Goal: Information Seeking & Learning: Learn about a topic

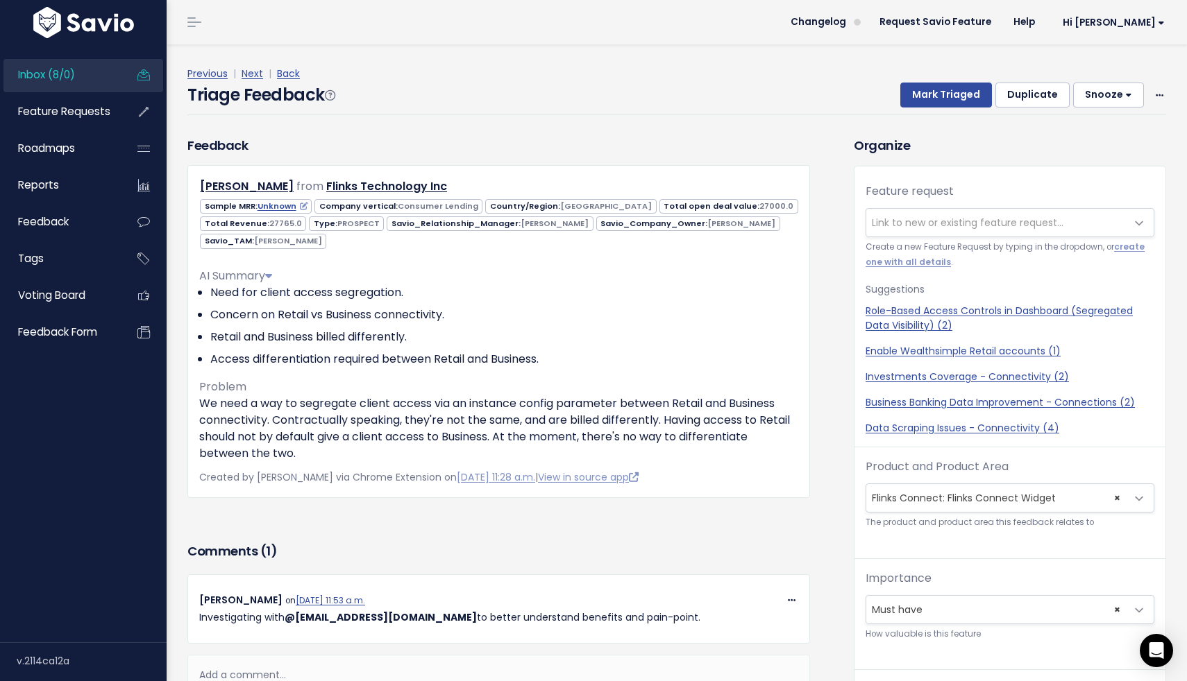
scroll to position [29, 0]
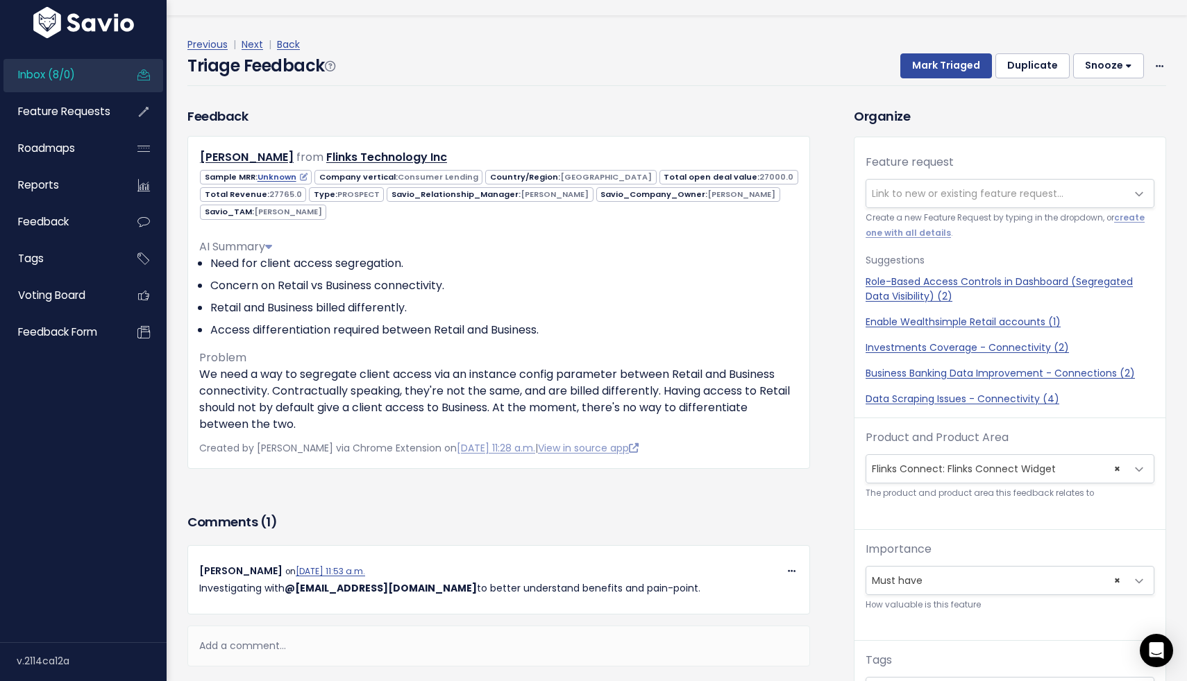
click at [61, 76] on span "Inbox (8/0)" at bounding box center [46, 74] width 57 height 15
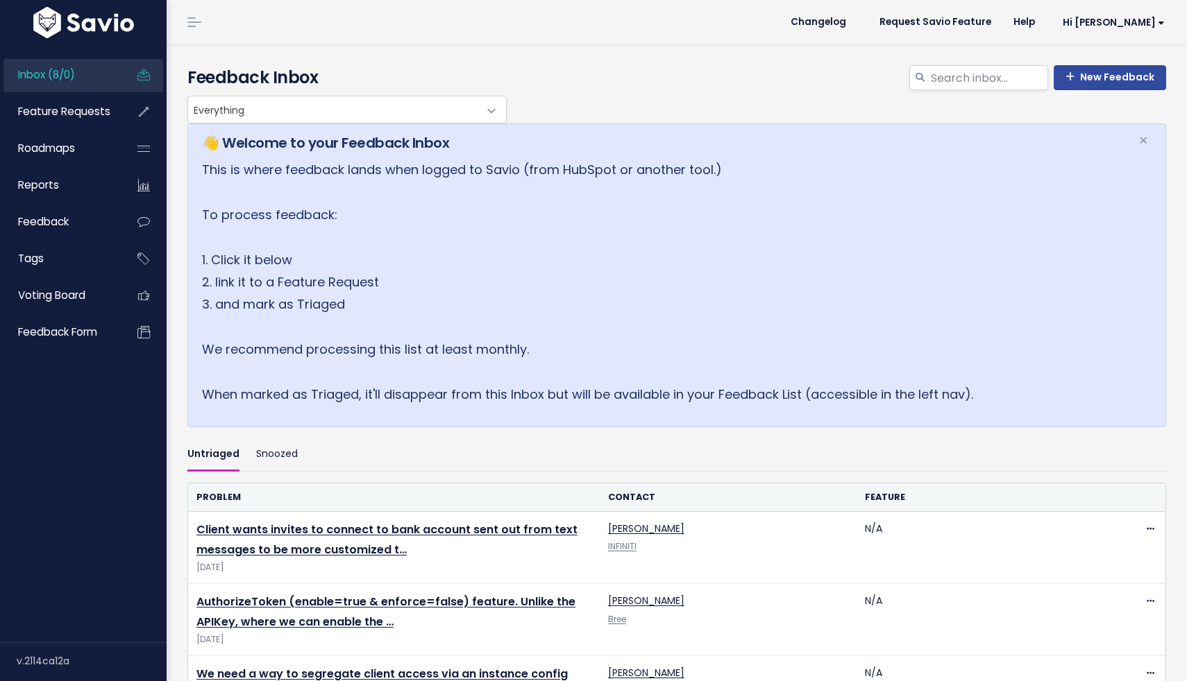
click at [71, 108] on span "Feature Requests" at bounding box center [64, 111] width 92 height 15
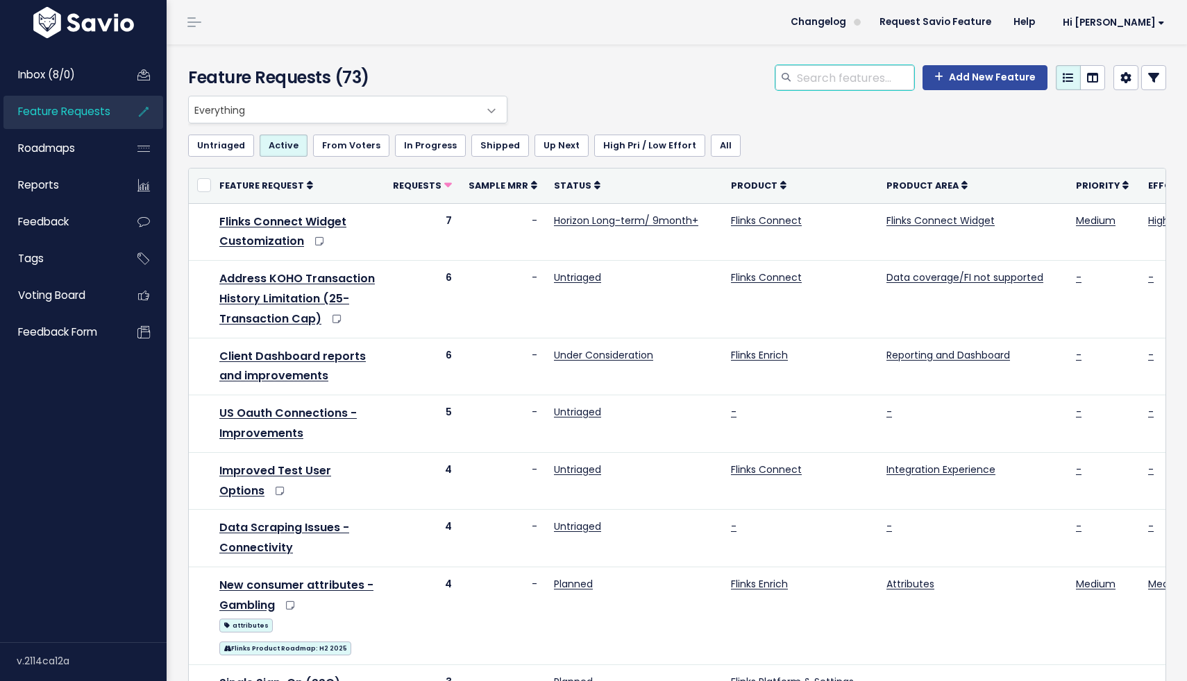
click at [842, 80] on input "search" at bounding box center [854, 77] width 119 height 25
type input "gig economy"
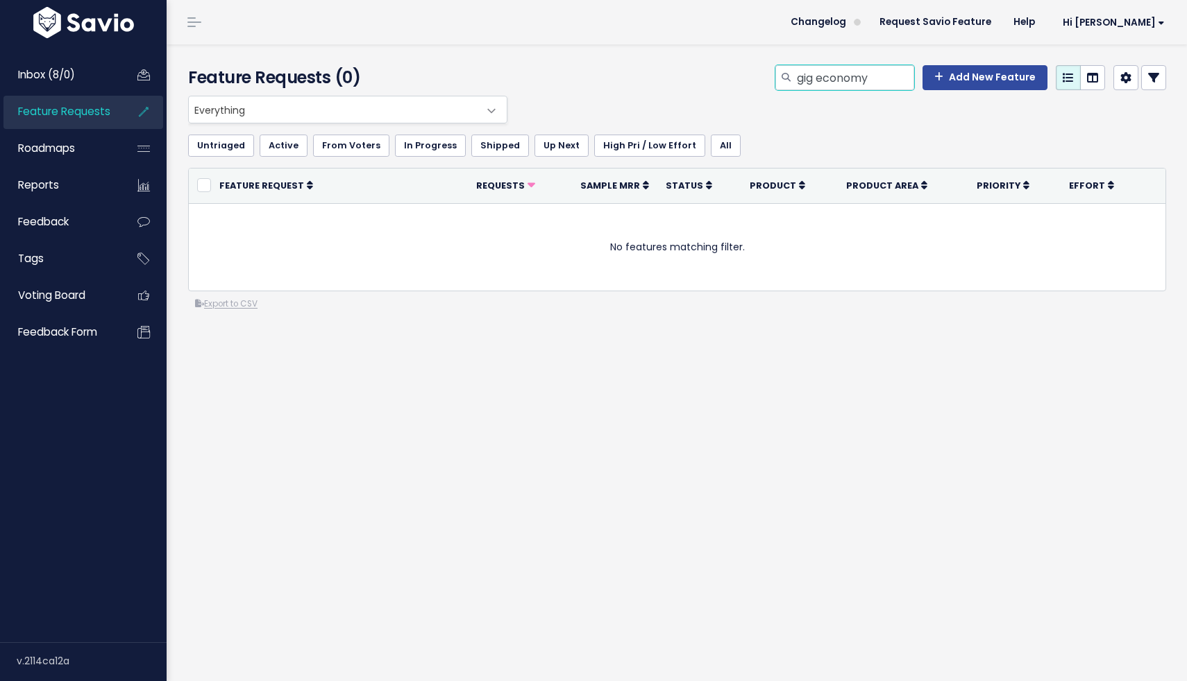
click at [882, 75] on input "gig economy" at bounding box center [854, 77] width 119 height 25
type input "gambling"
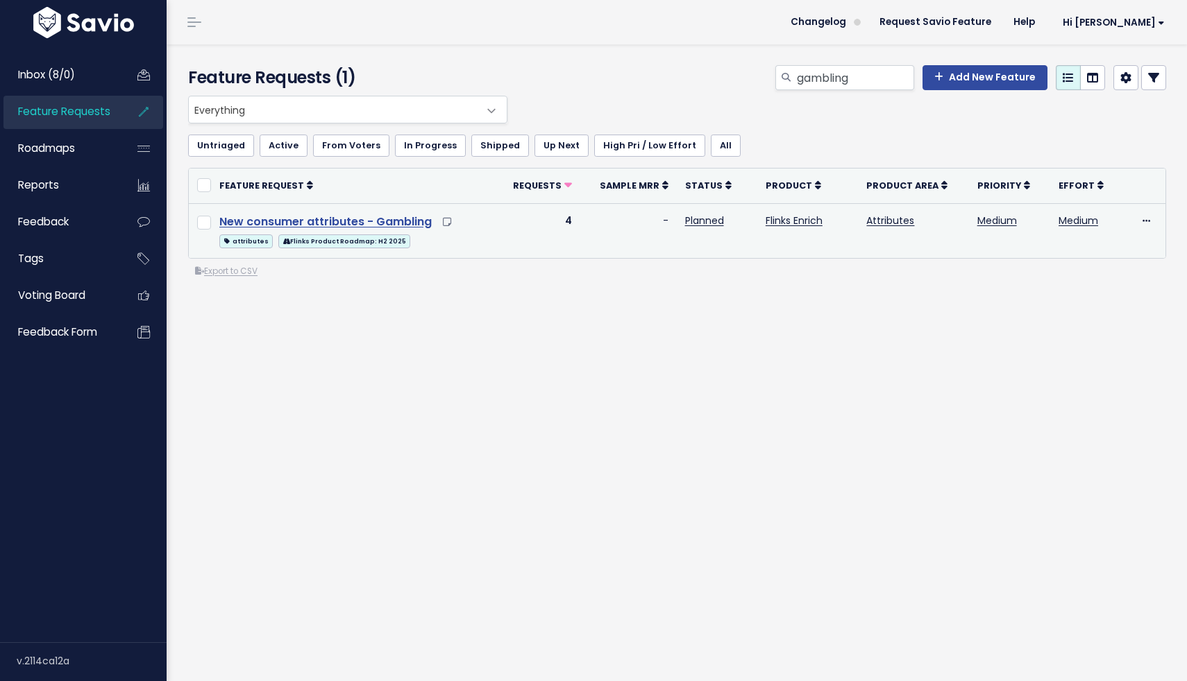
click at [357, 221] on link "New consumer attributes - Gambling" at bounding box center [325, 222] width 212 height 16
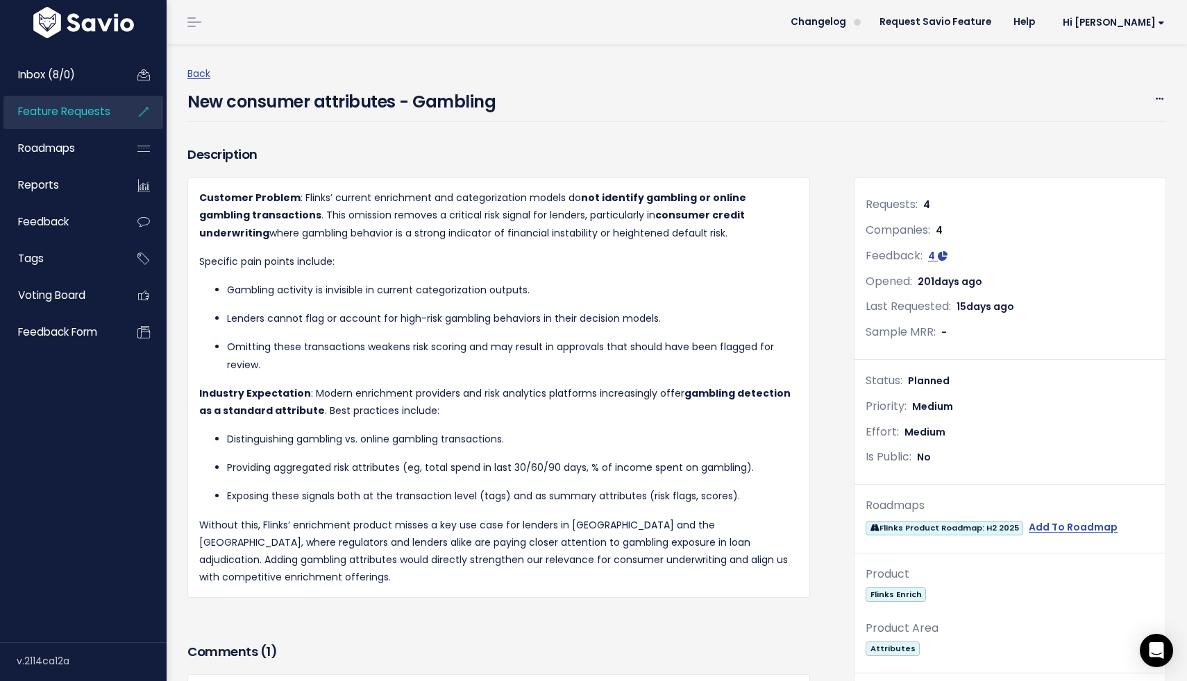
click at [96, 120] on link "Feature Requests" at bounding box center [59, 112] width 112 height 32
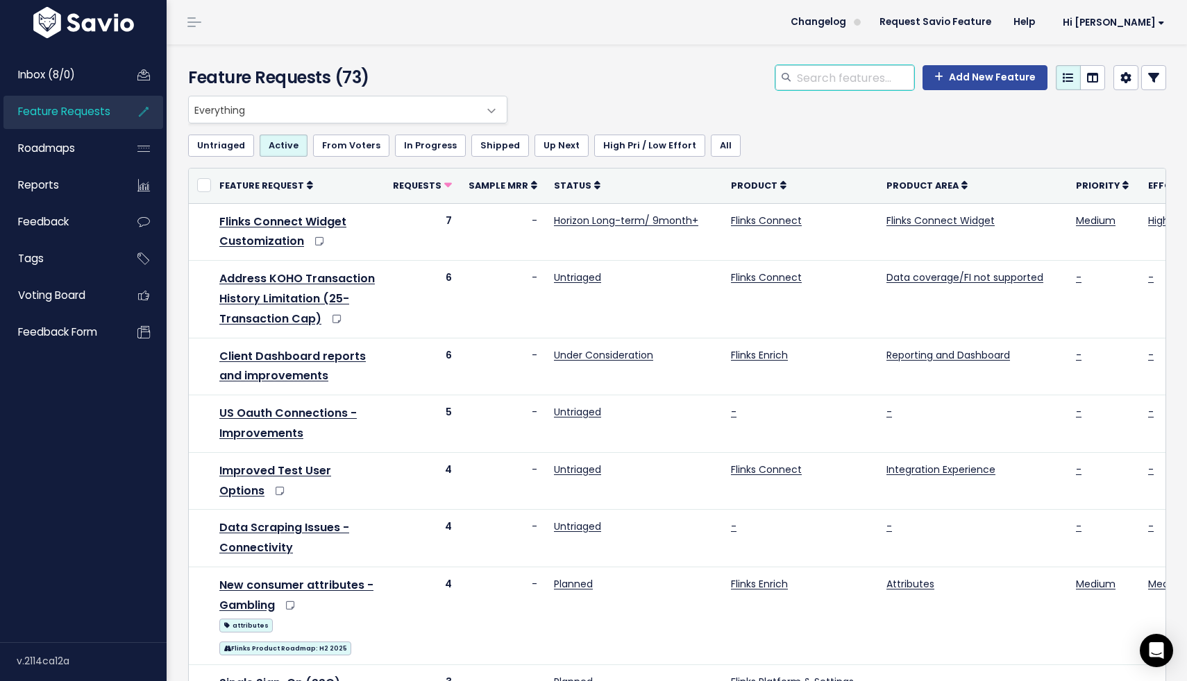
click at [836, 86] on input "search" at bounding box center [854, 77] width 119 height 25
type input "income"
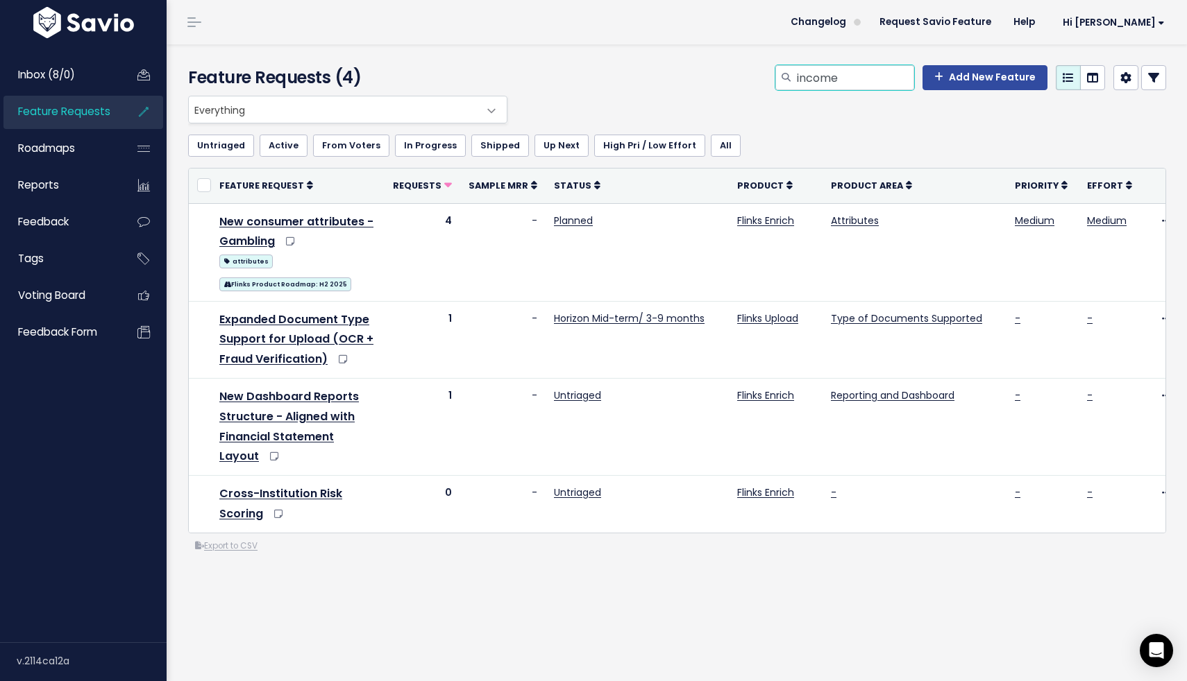
click at [849, 84] on input "income" at bounding box center [854, 77] width 119 height 25
type input "gig"
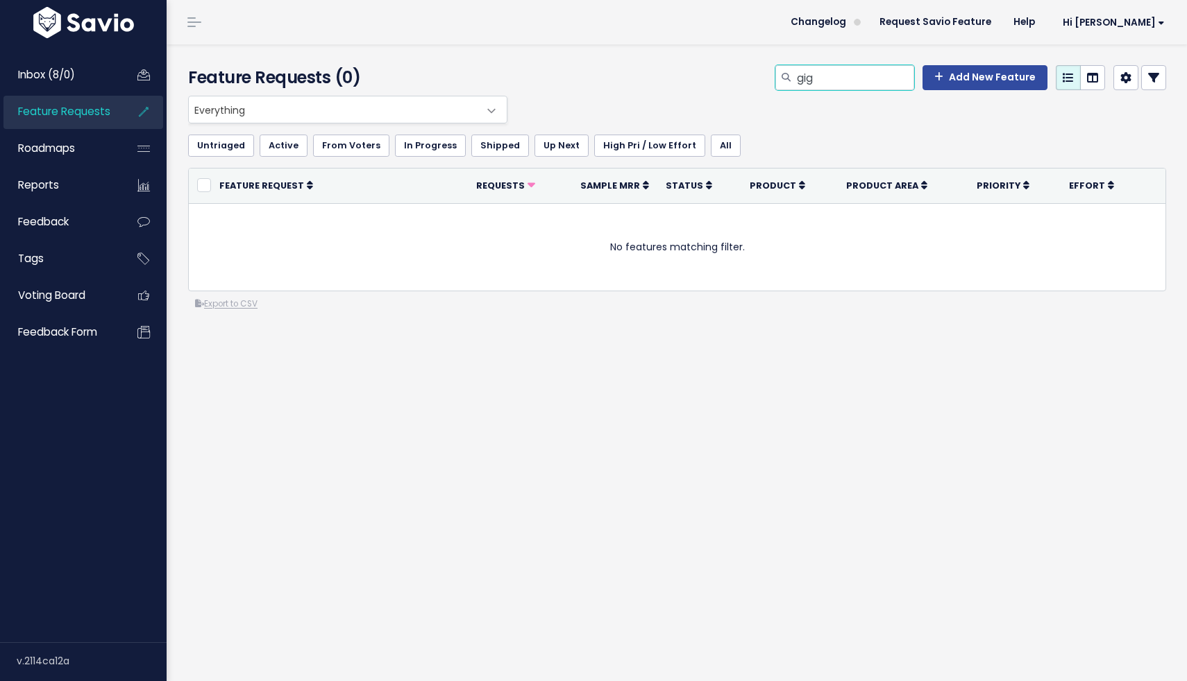
click at [840, 79] on input "gig" at bounding box center [854, 77] width 119 height 25
type input "income"
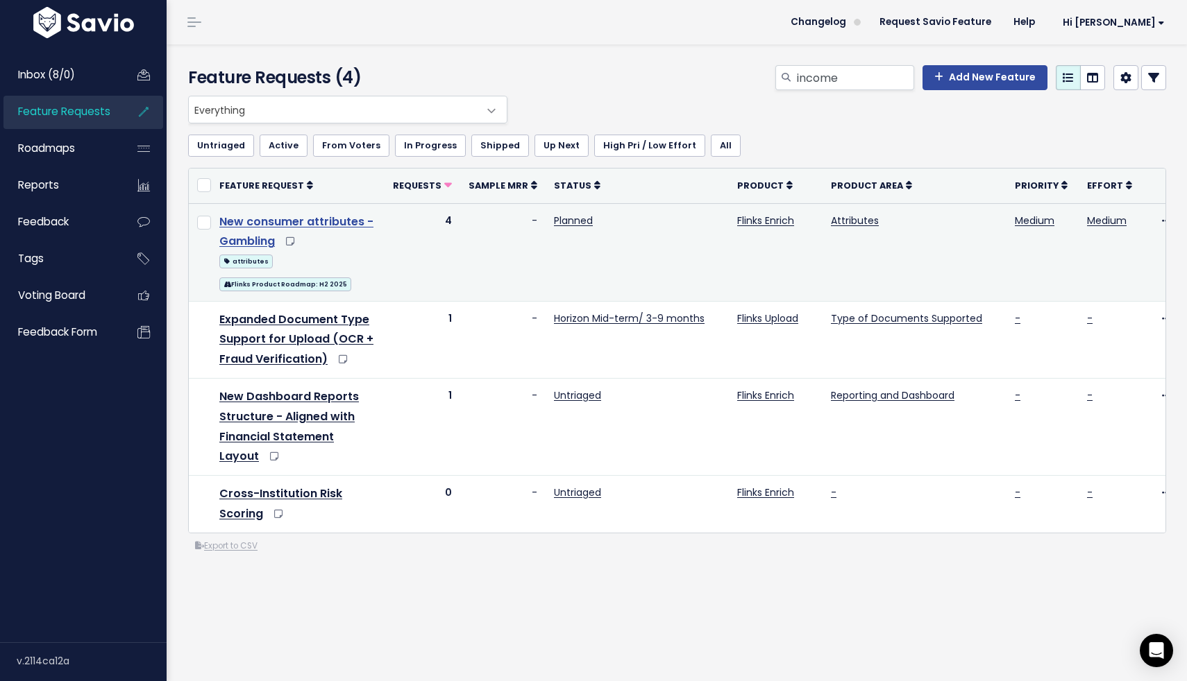
click at [334, 222] on link "New consumer attributes - Gambling" at bounding box center [296, 232] width 154 height 36
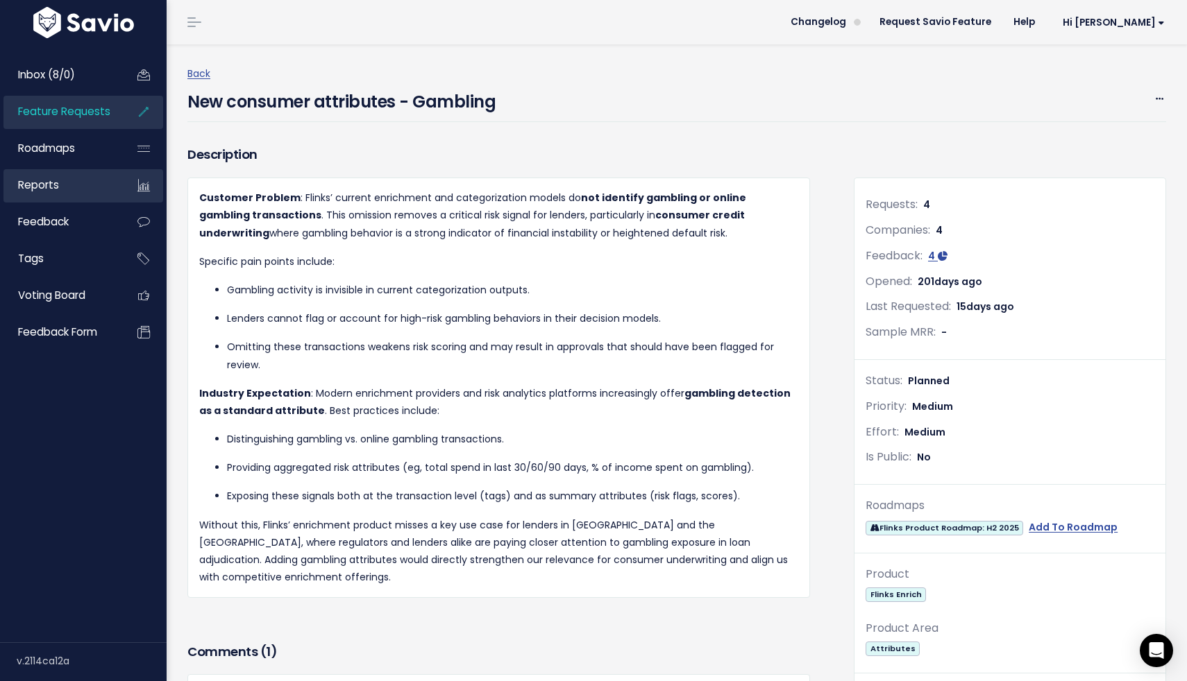
click at [41, 189] on span "Reports" at bounding box center [38, 185] width 41 height 15
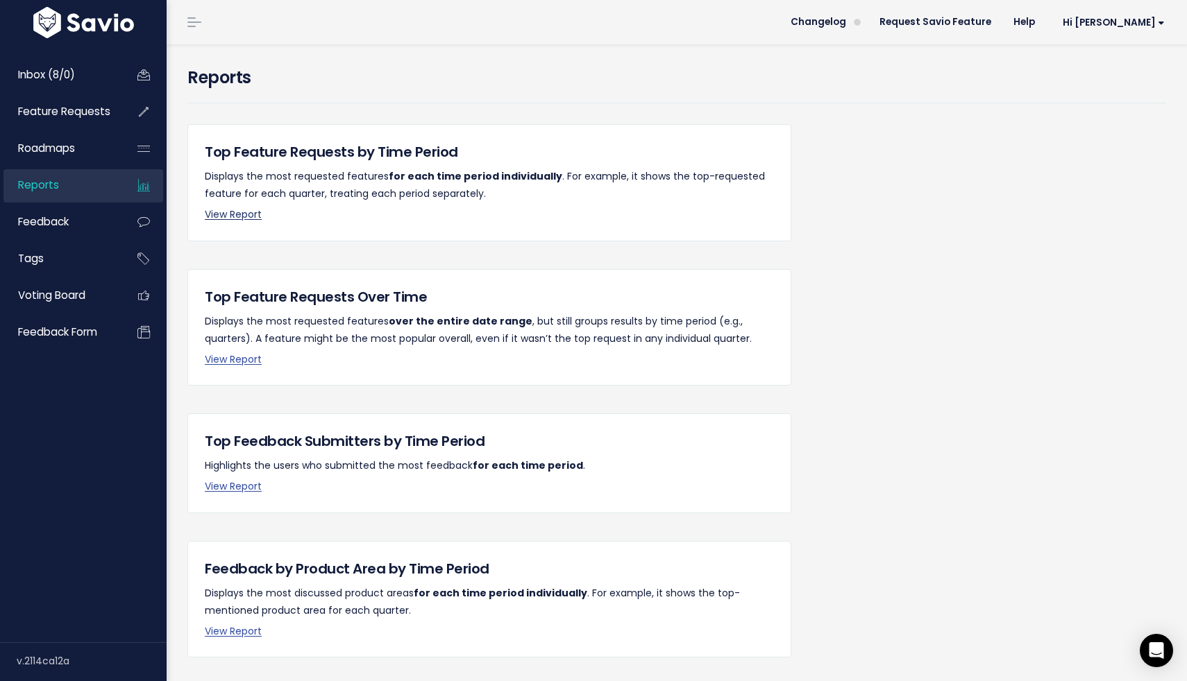
click at [241, 214] on link "View Report" at bounding box center [233, 214] width 57 height 14
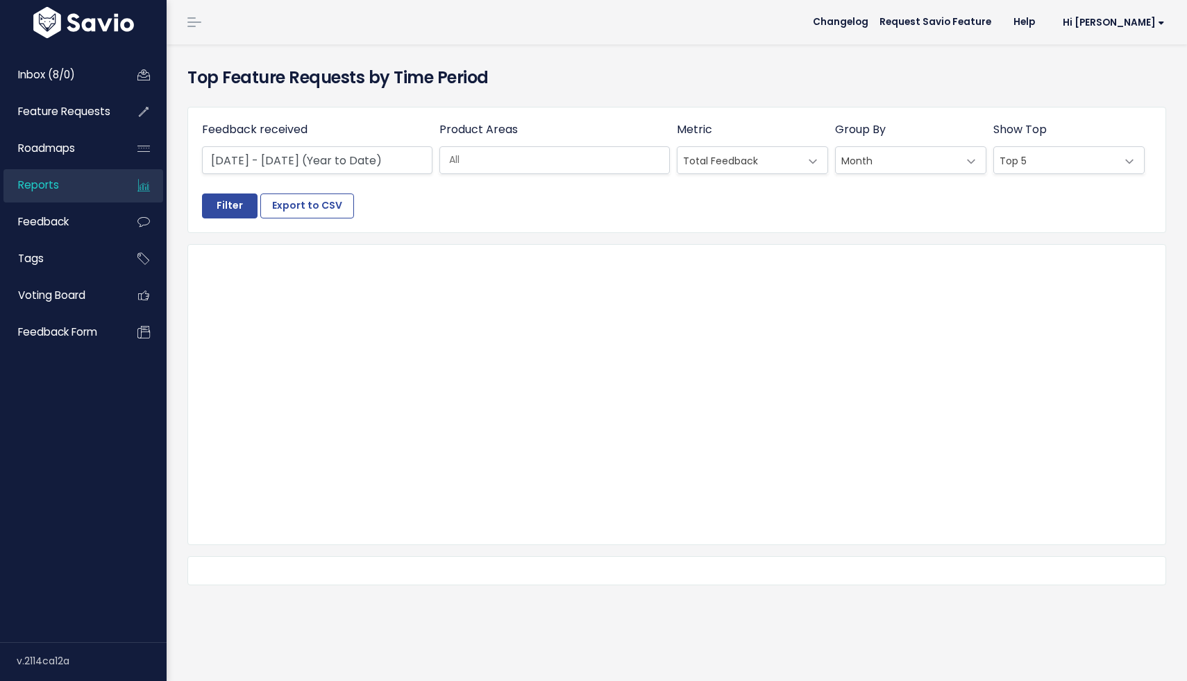
select select
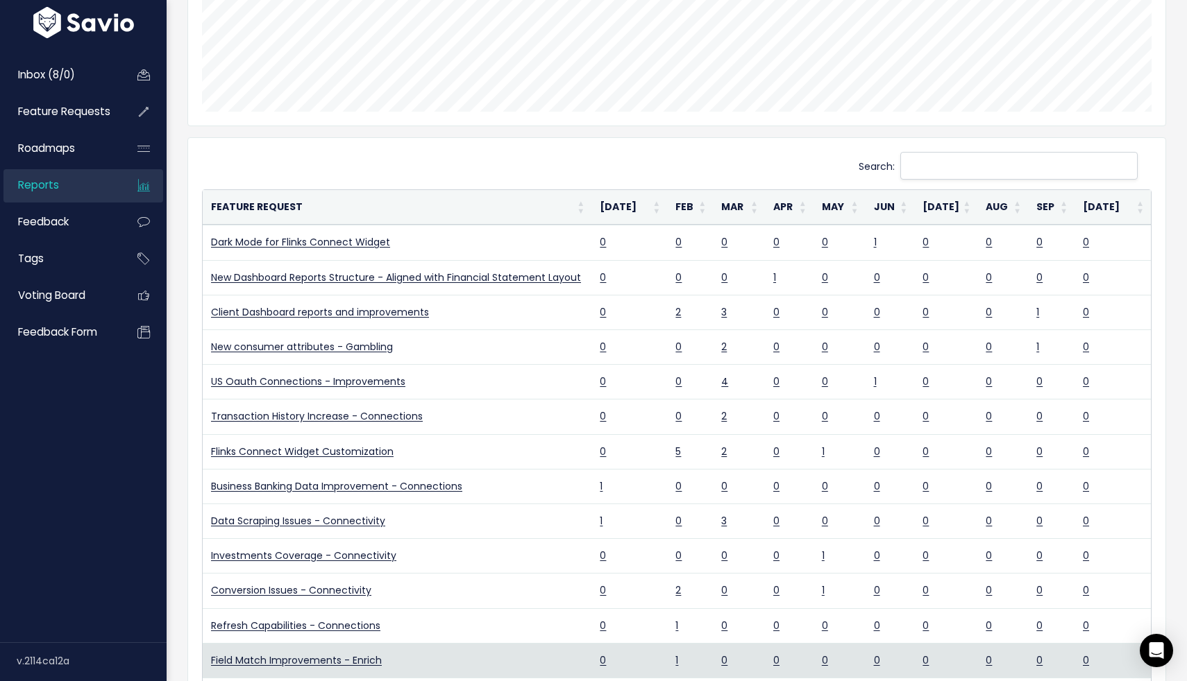
scroll to position [420, 0]
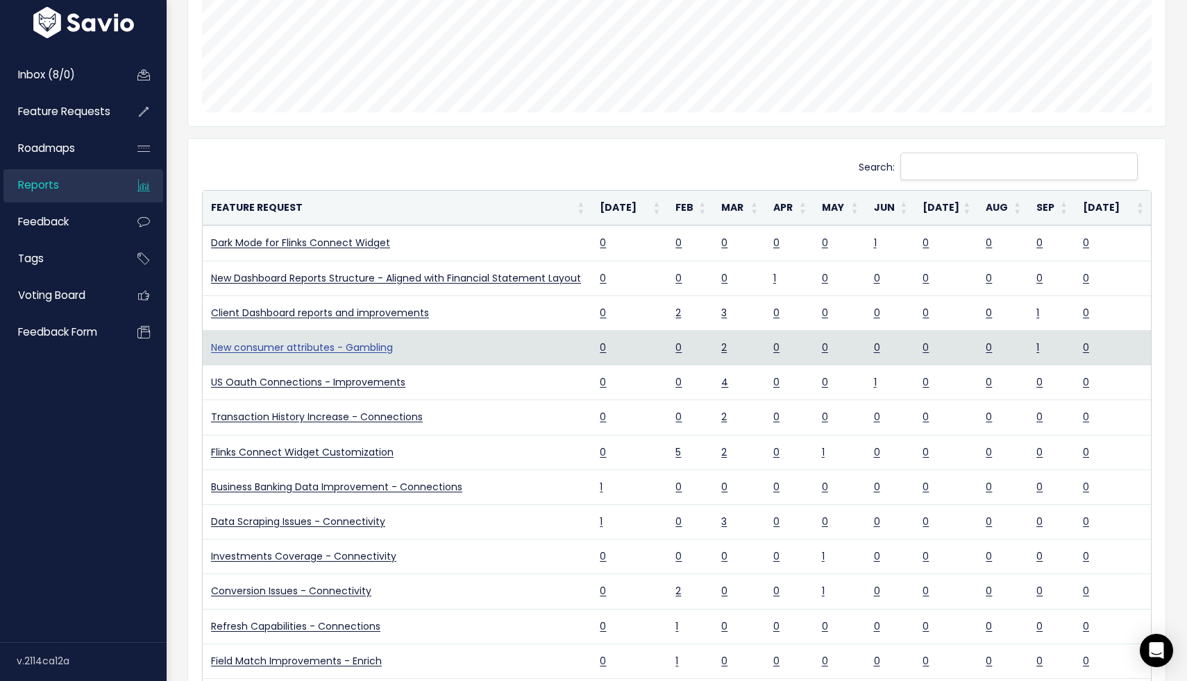
click at [365, 348] on link "New consumer attributes - Gambling" at bounding box center [302, 348] width 182 height 14
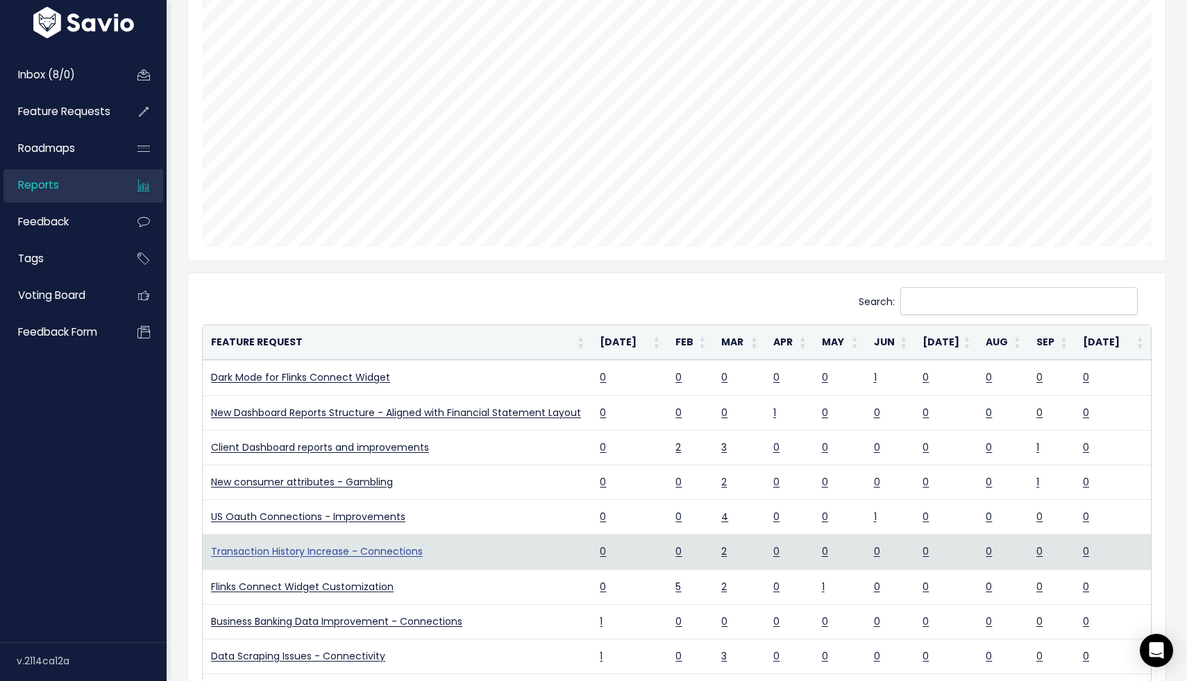
scroll to position [285, 0]
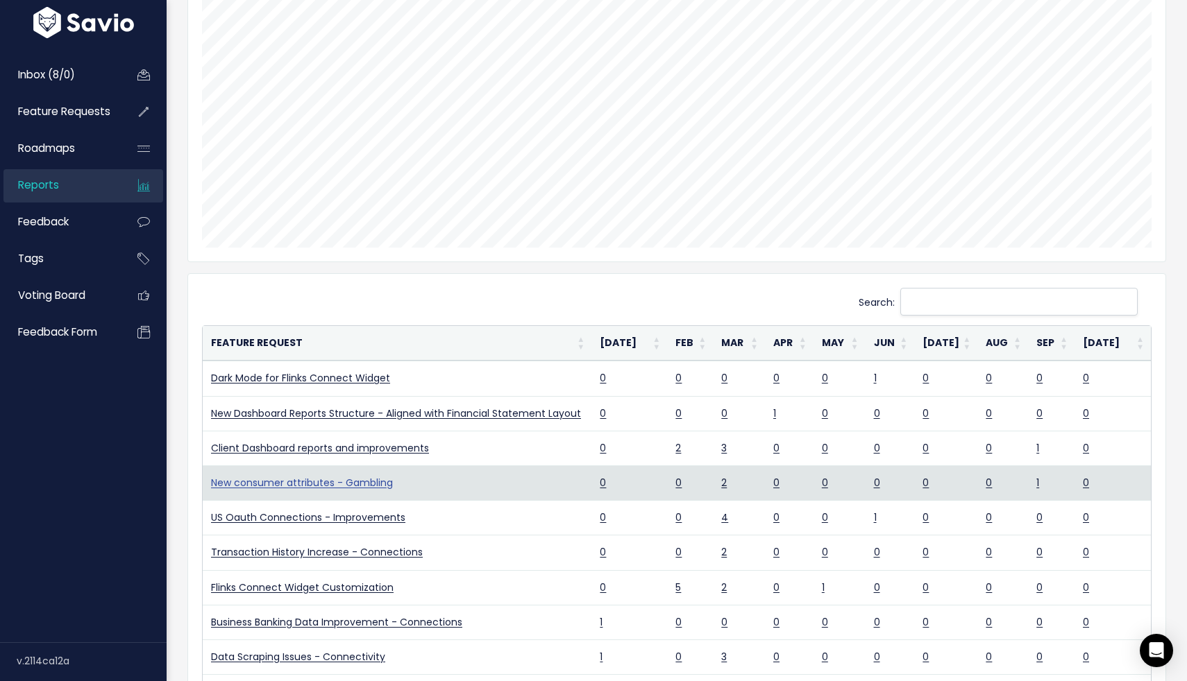
click at [358, 482] on link "New consumer attributes - Gambling" at bounding box center [302, 483] width 182 height 14
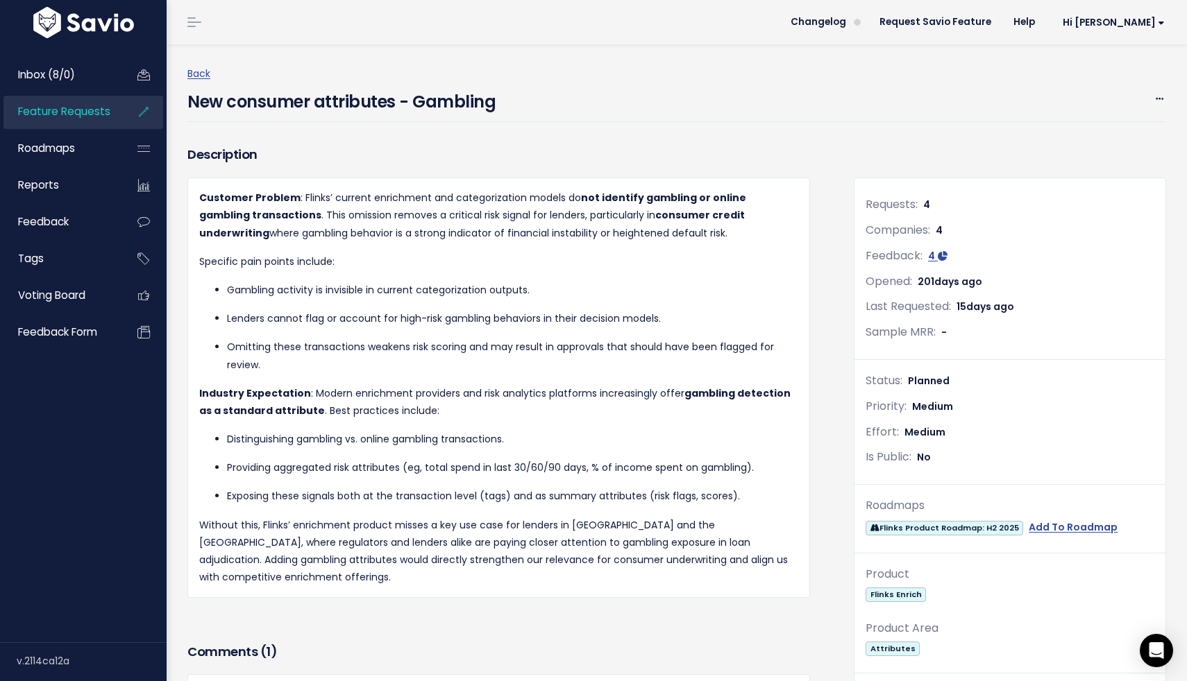
click at [81, 117] on span "Feature Requests" at bounding box center [64, 111] width 92 height 15
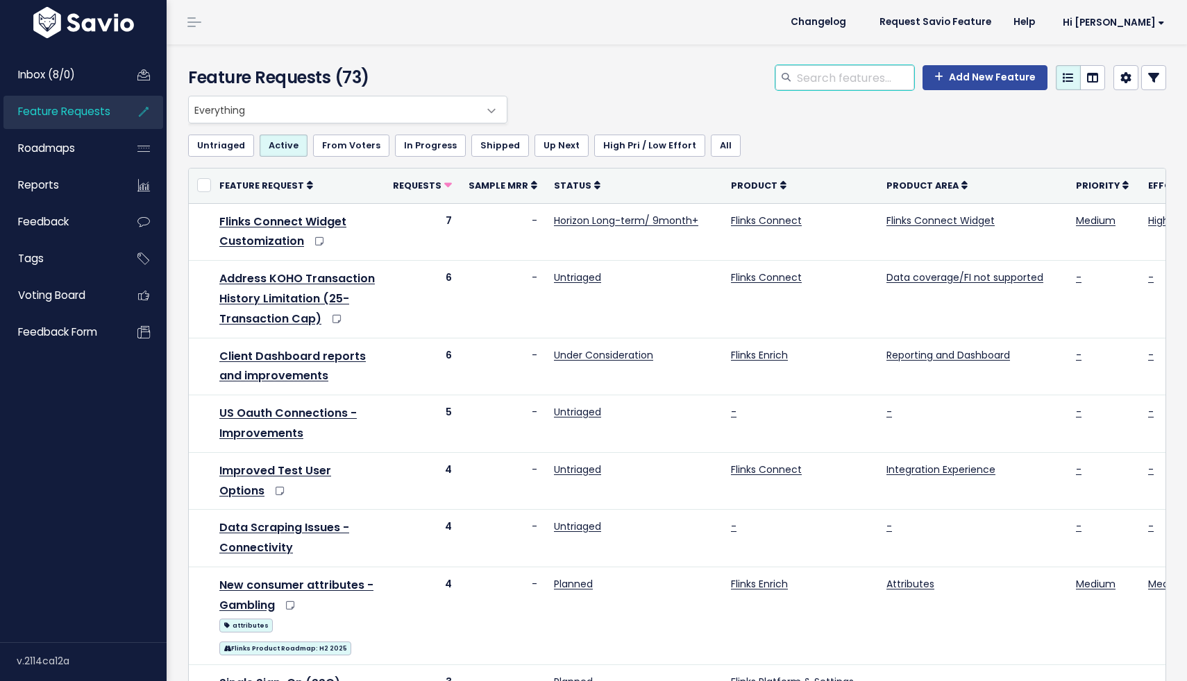
click at [849, 75] on input "search" at bounding box center [854, 77] width 119 height 25
type input "income"
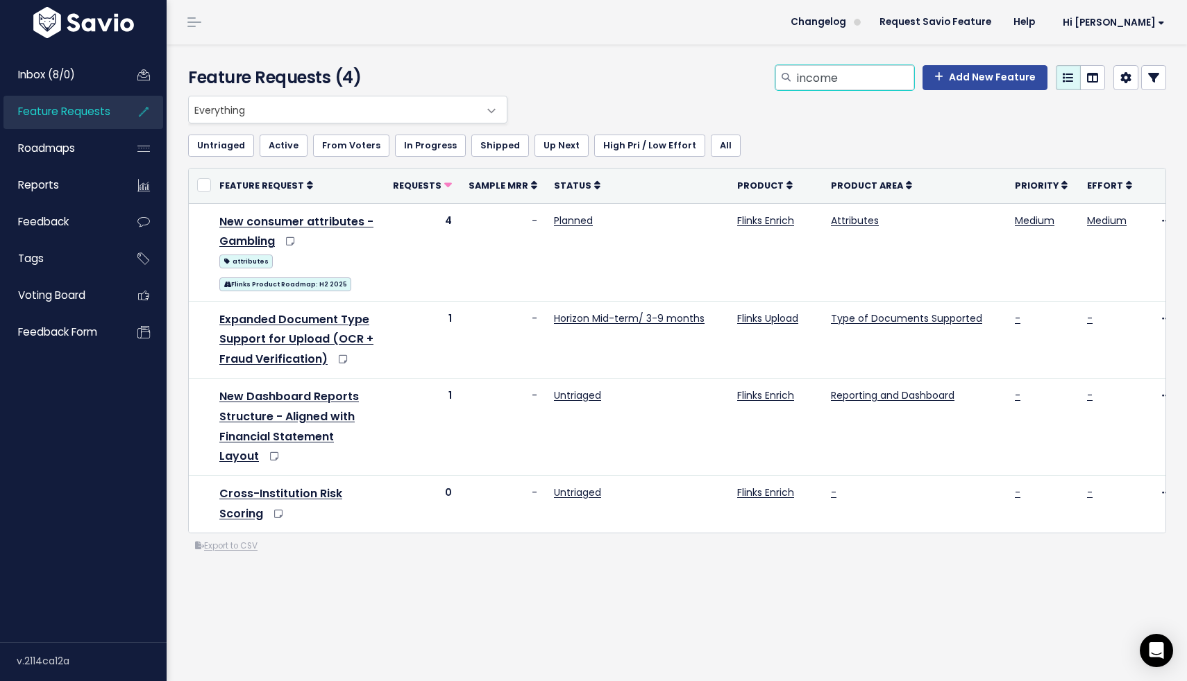
click at [846, 79] on input "income" at bounding box center [854, 77] width 119 height 25
type input "gig"
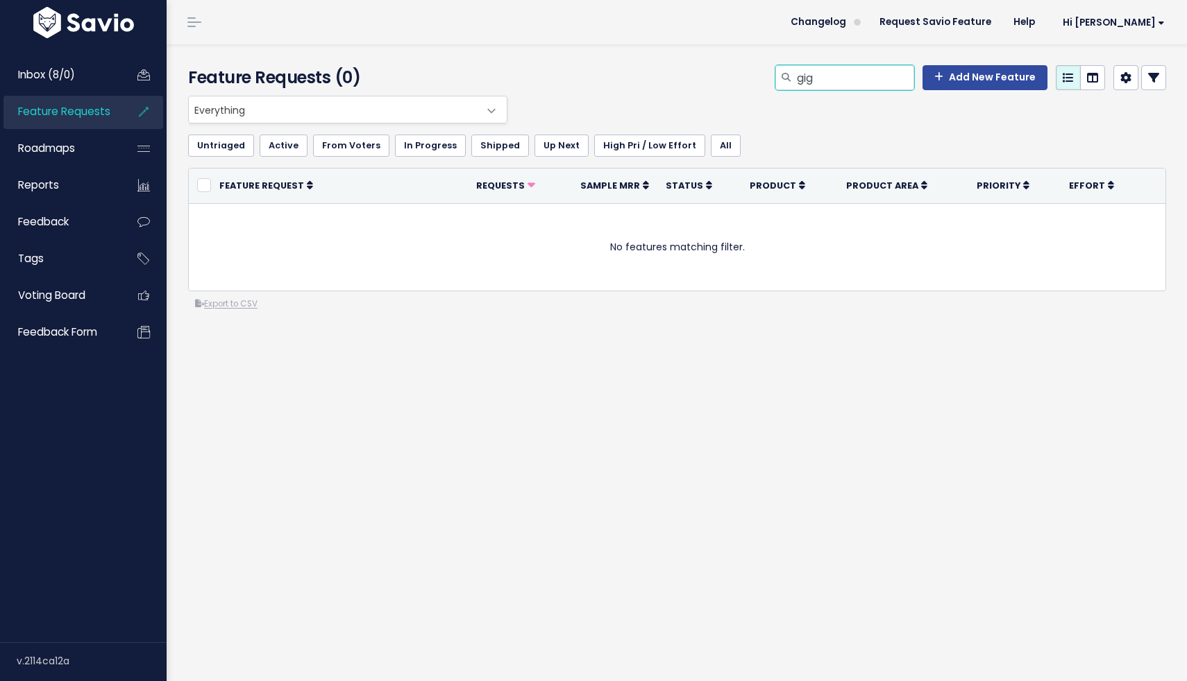
click at [838, 82] on input "gig" at bounding box center [854, 77] width 119 height 25
click at [76, 116] on span "Feature Requests" at bounding box center [64, 111] width 92 height 15
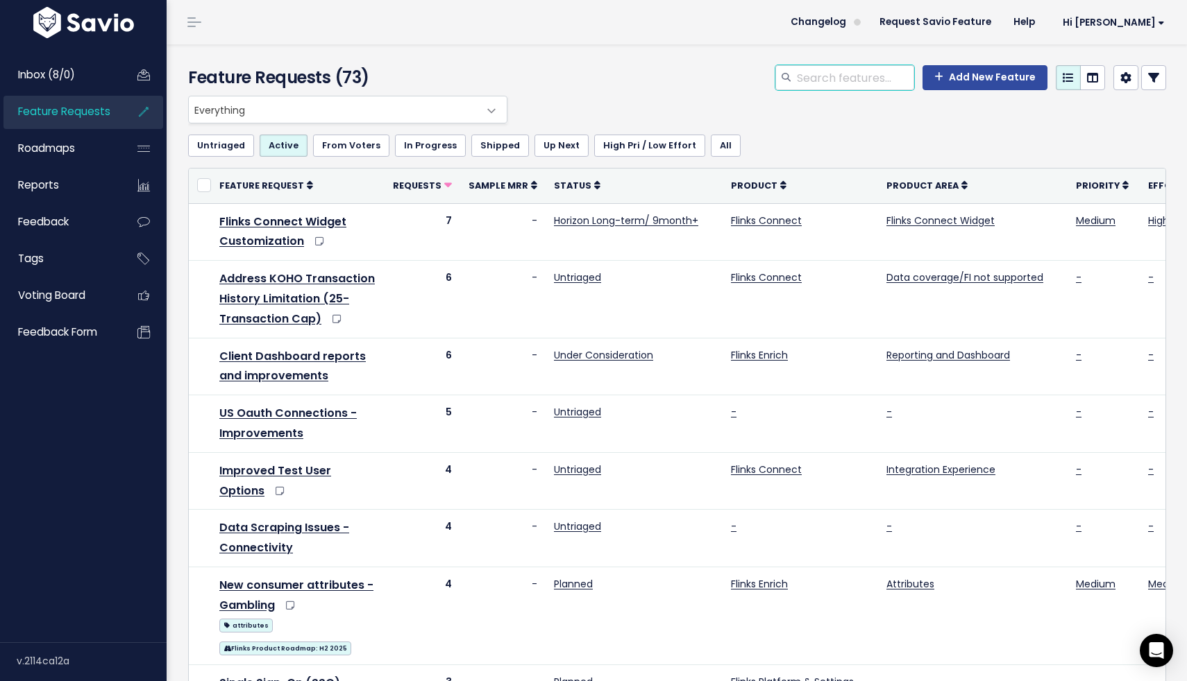
click at [852, 75] on input "search" at bounding box center [854, 77] width 119 height 25
type input "enrichment"
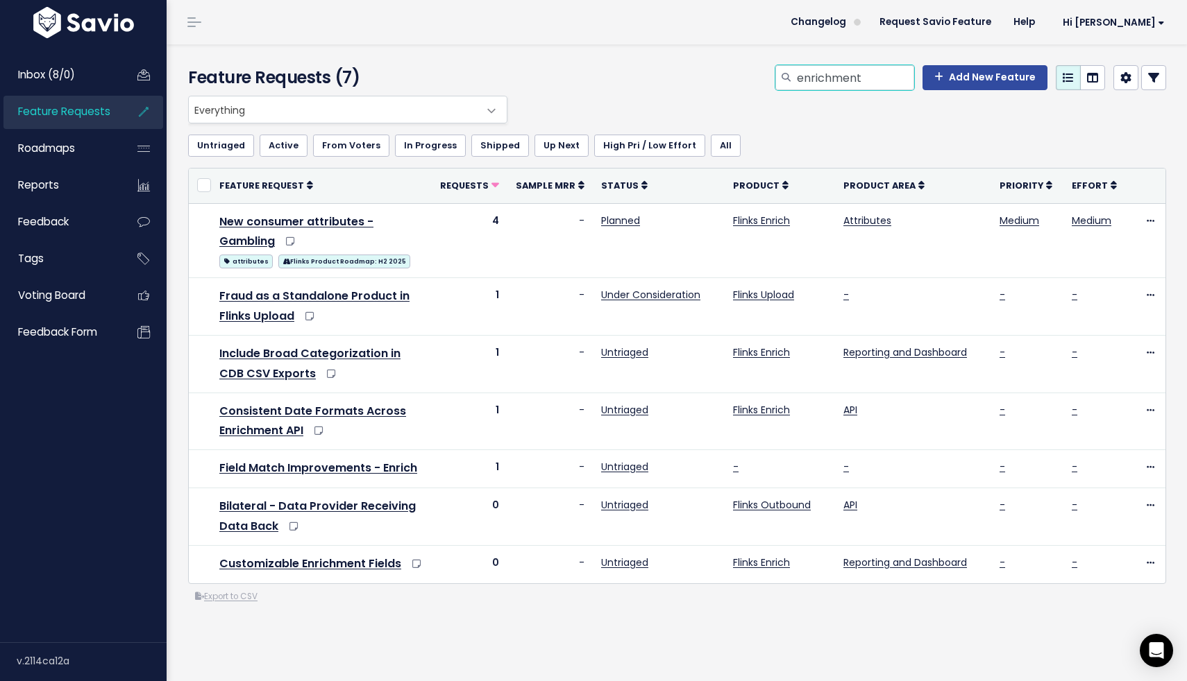
click at [900, 75] on input "enrichment" at bounding box center [854, 77] width 119 height 25
type input "e"
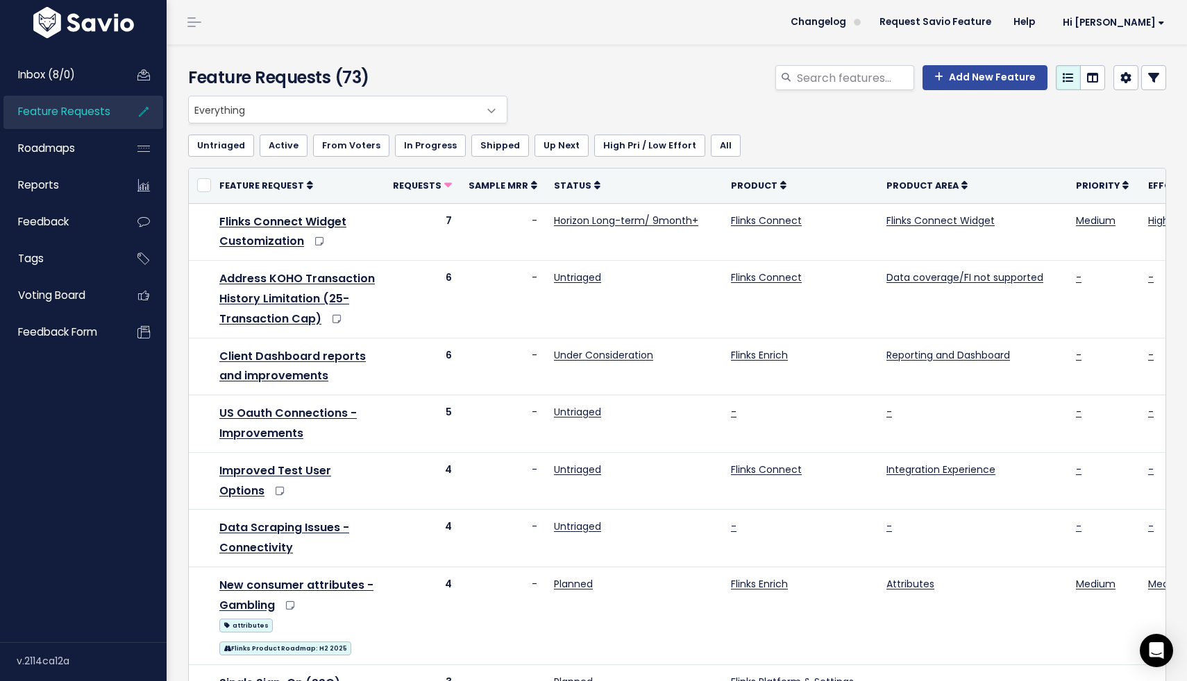
click at [139, 115] on icon at bounding box center [143, 112] width 25 height 32
click at [74, 112] on span "Feature Requests" at bounding box center [64, 111] width 92 height 15
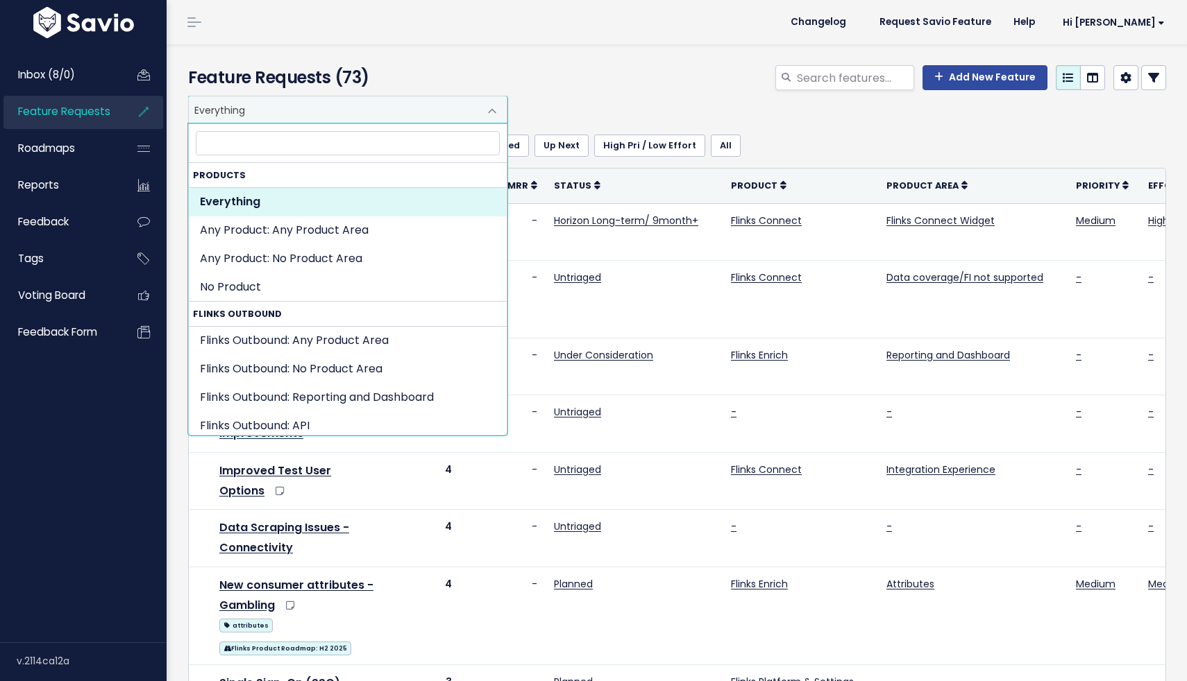
click at [237, 114] on span "Everything" at bounding box center [334, 109] width 290 height 26
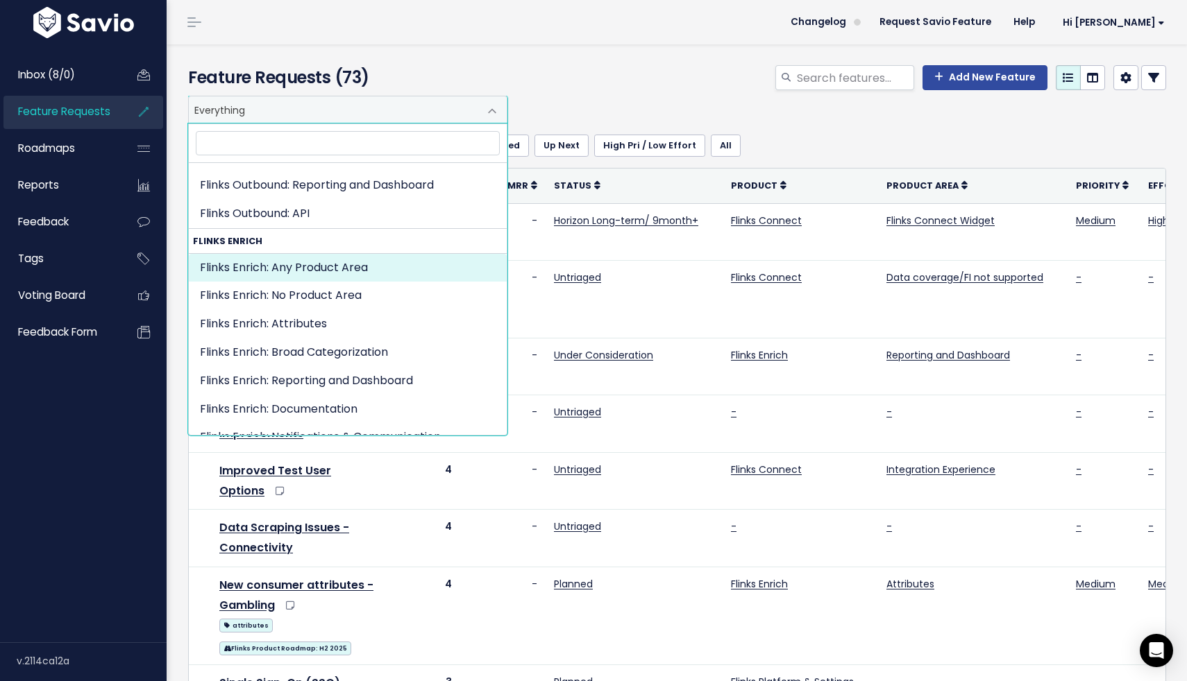
scroll to position [227, 0]
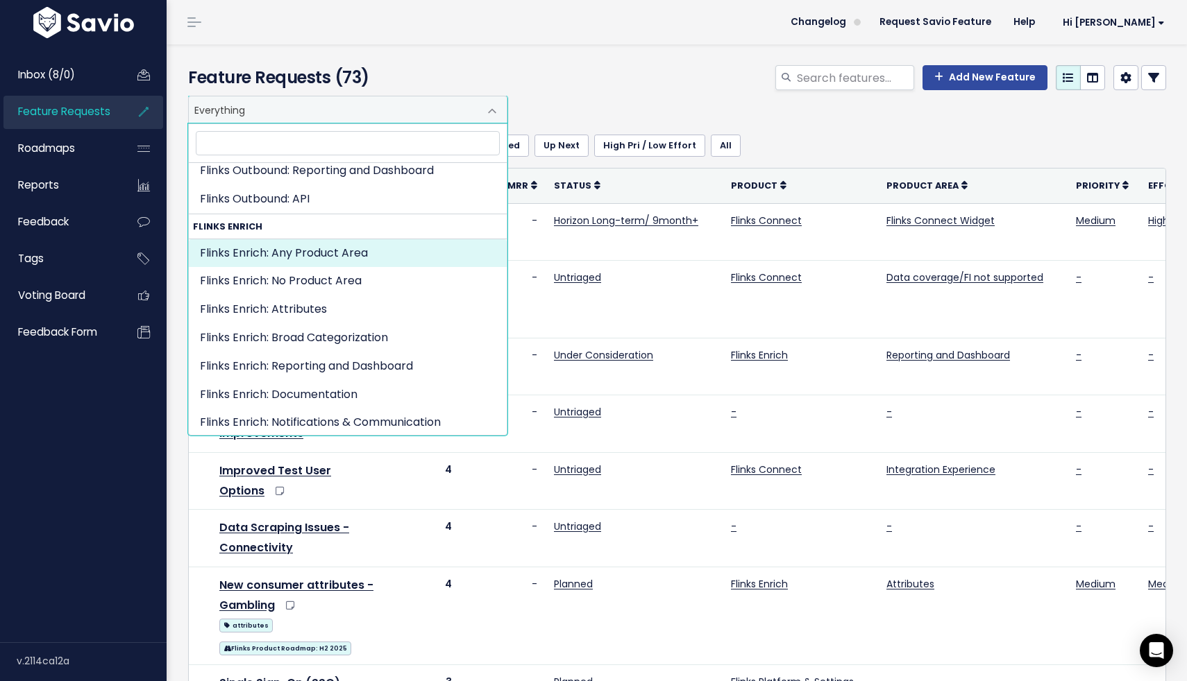
select select "ENRICHMENT:"
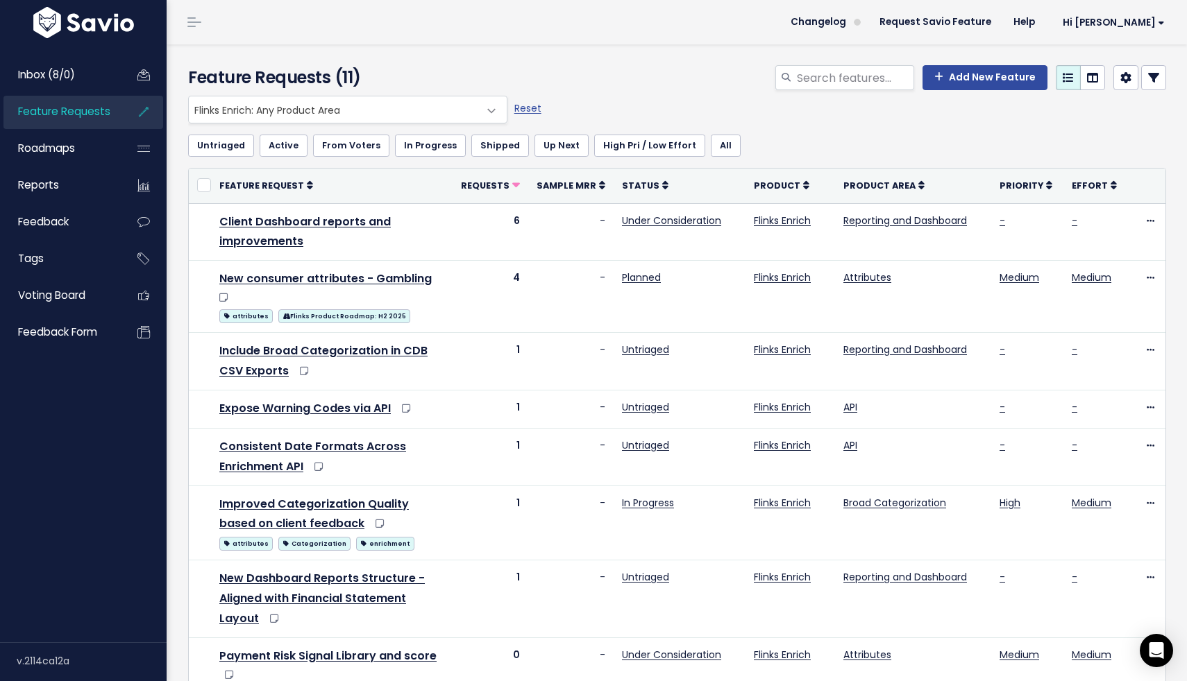
click at [1154, 83] on icon at bounding box center [1153, 77] width 11 height 11
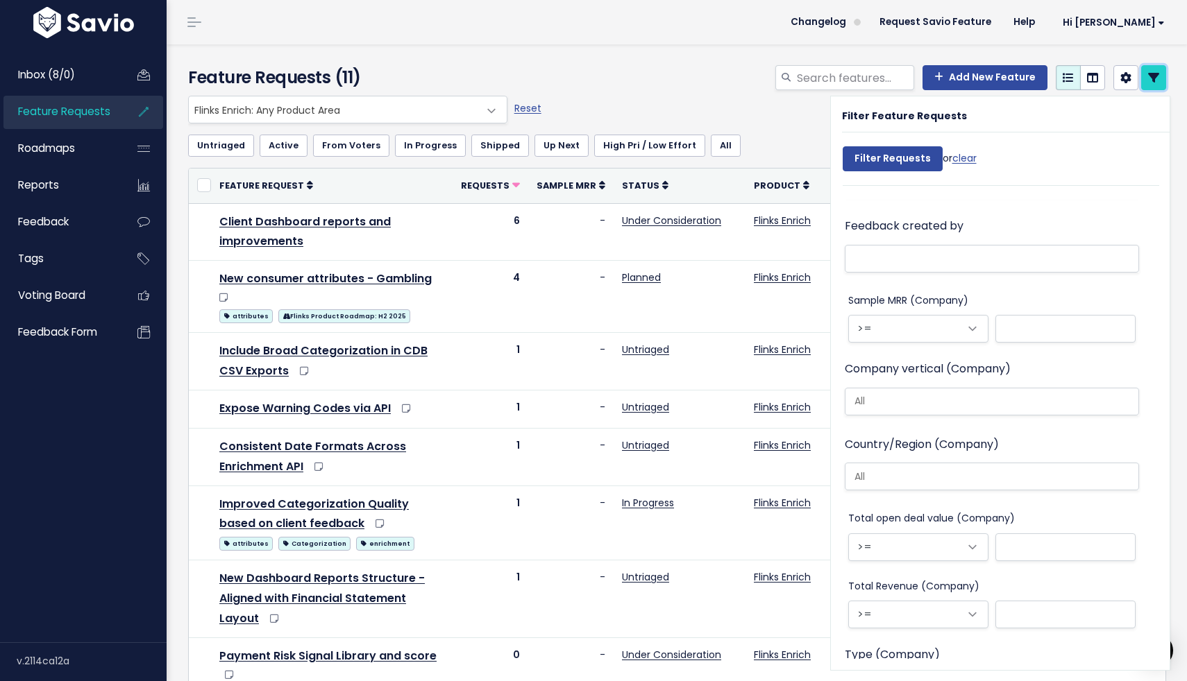
scroll to position [1179, 0]
click at [967, 332] on select ">= <=" at bounding box center [918, 330] width 140 height 28
click at [1040, 329] on input "text" at bounding box center [1065, 330] width 140 height 28
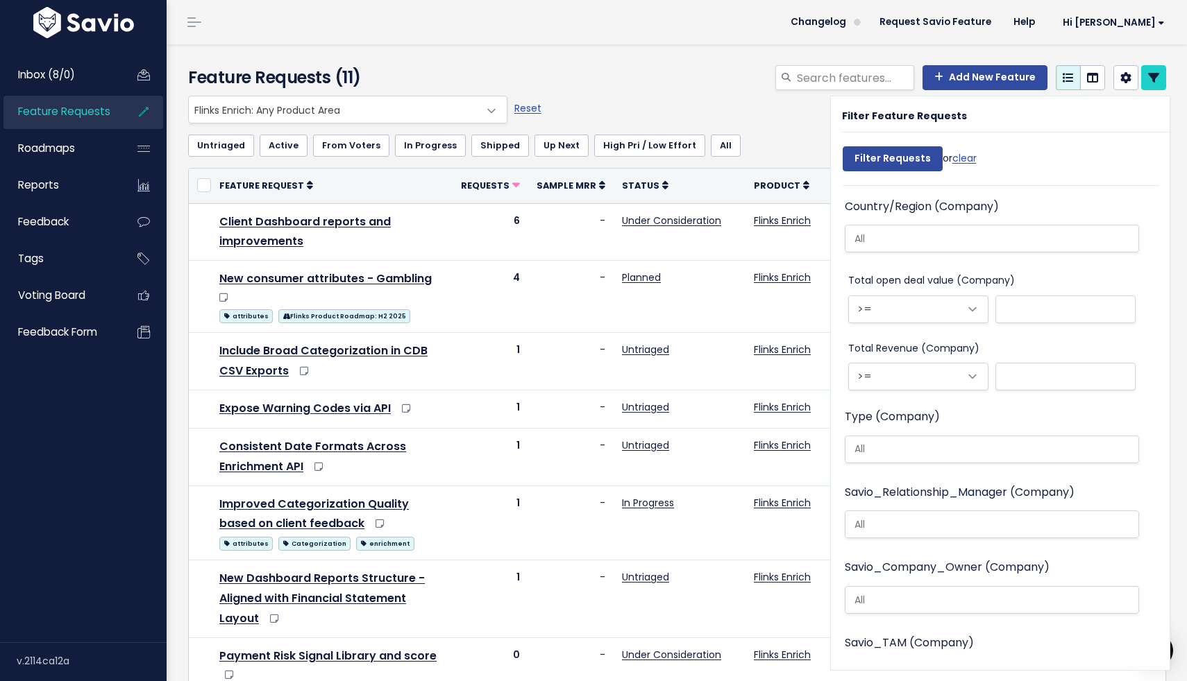
scroll to position [1468, 0]
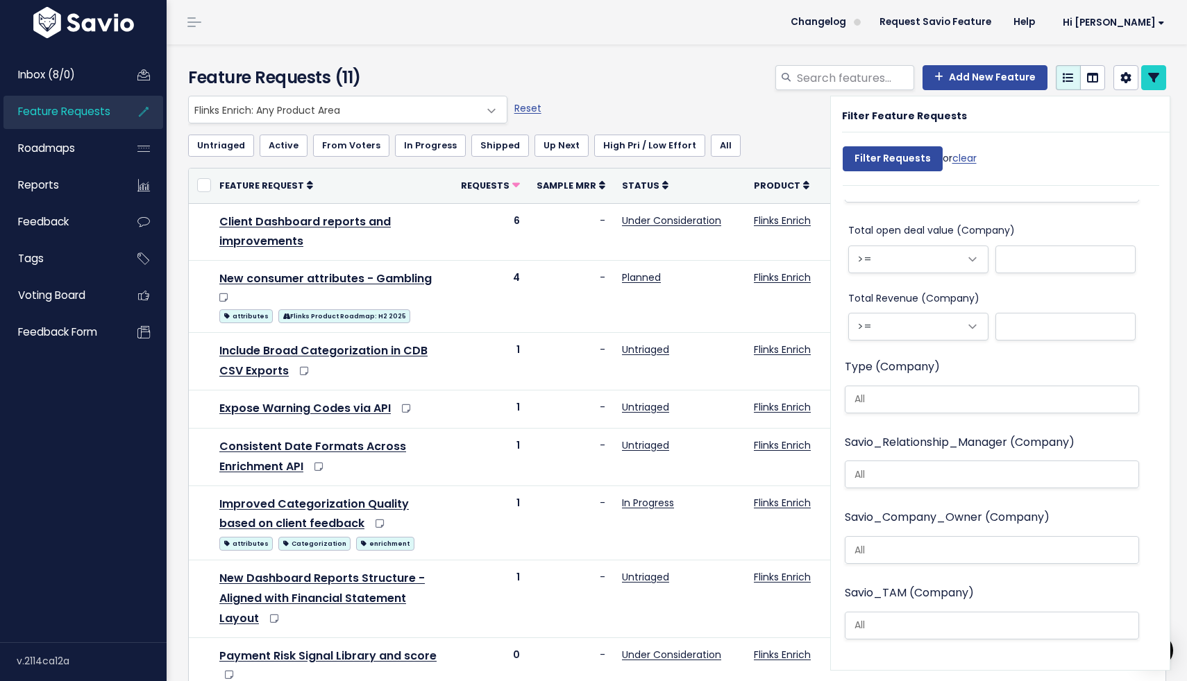
type input "50000"
click at [842, 146] on input "Filter Requests" at bounding box center [892, 158] width 100 height 25
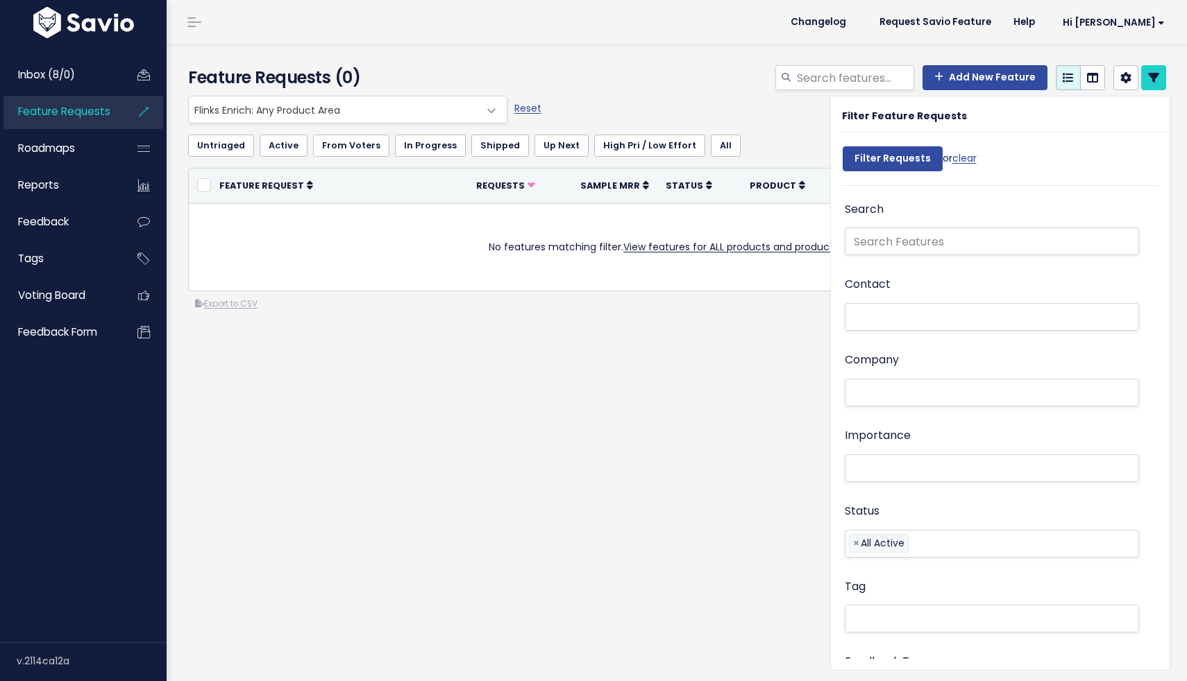
select select
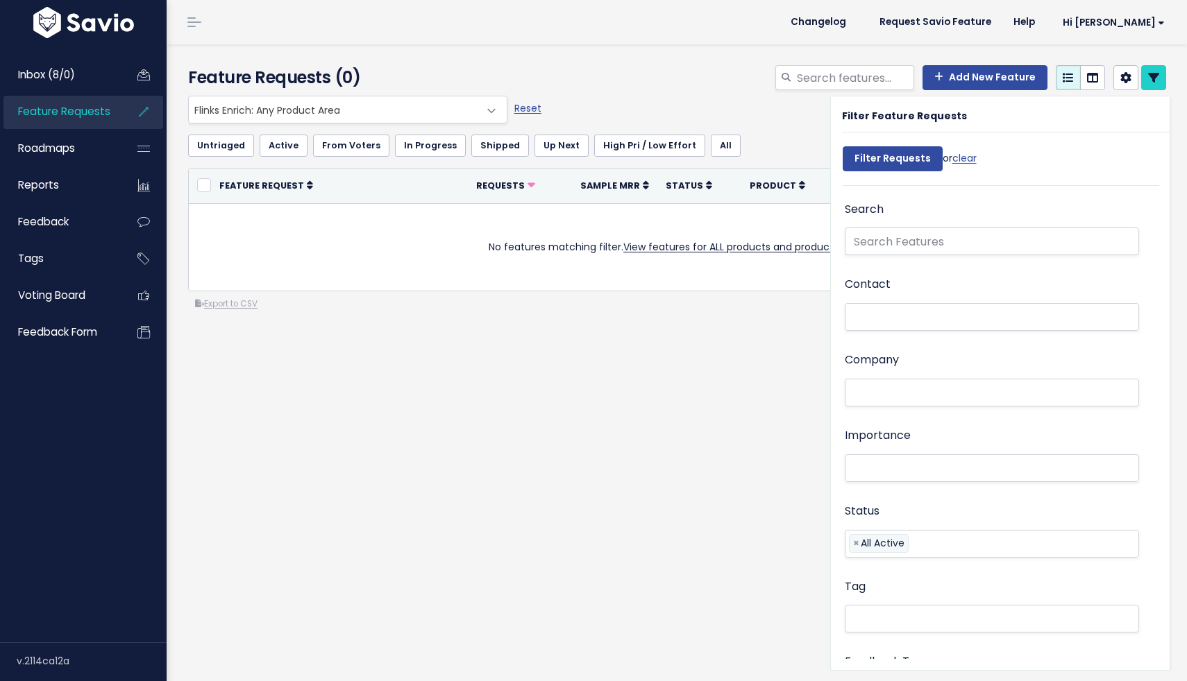
select select
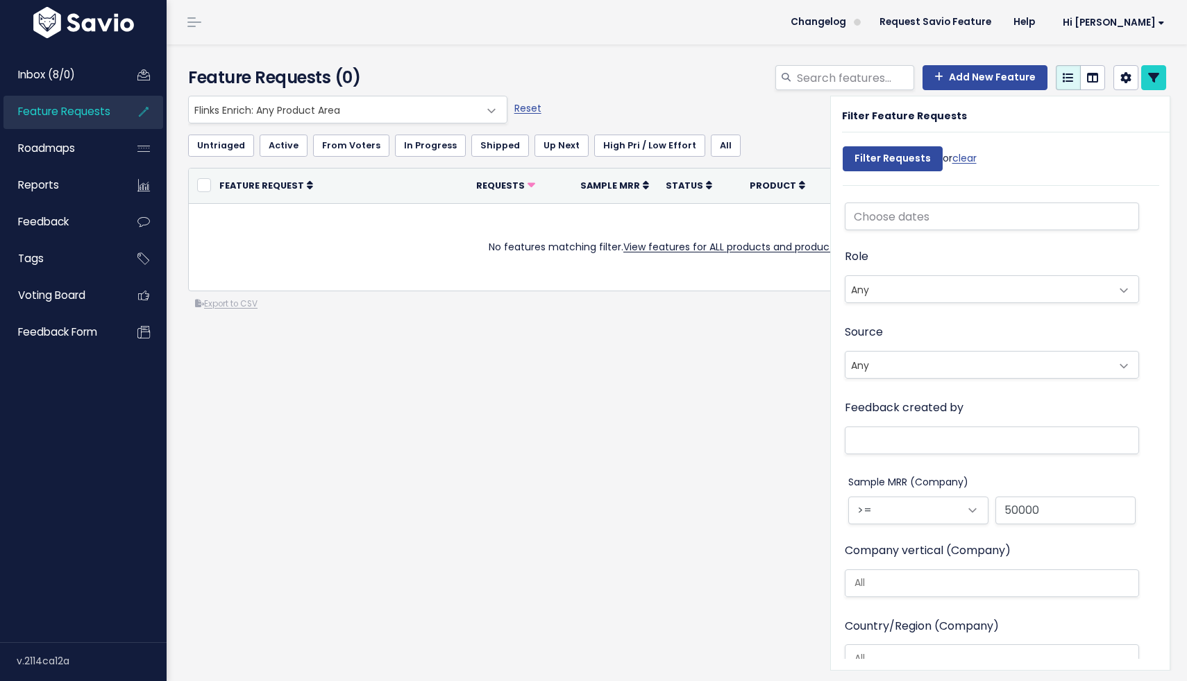
scroll to position [1008, 0]
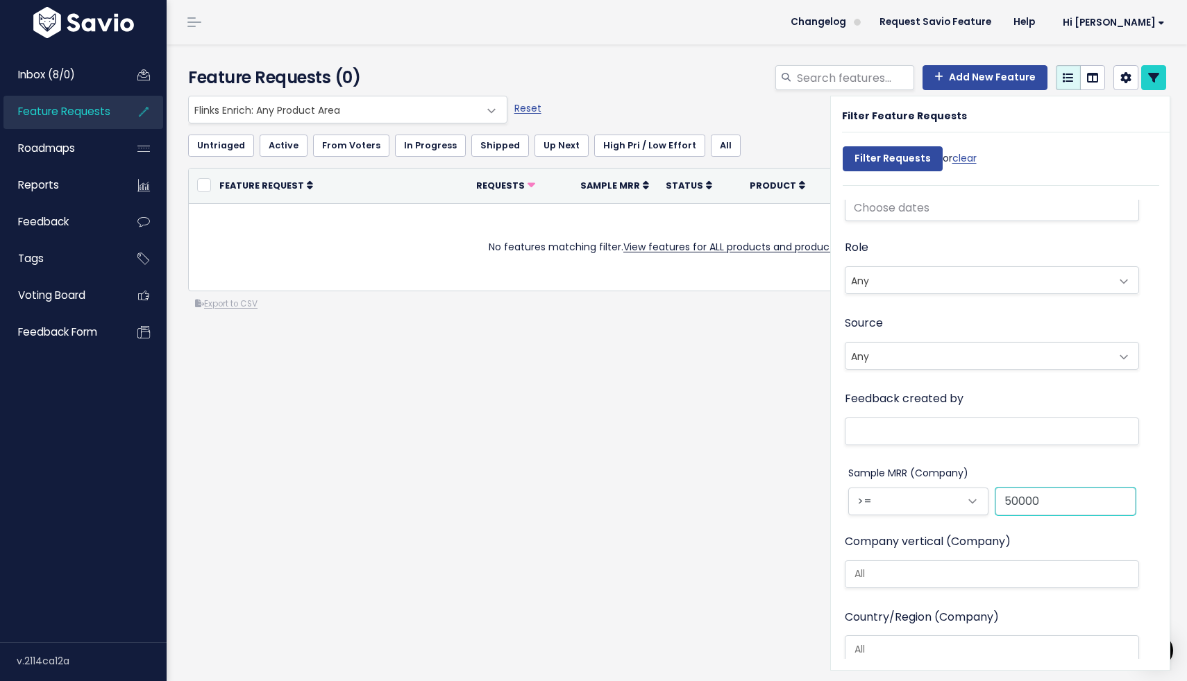
click at [1074, 504] on input "50000" at bounding box center [1065, 502] width 140 height 28
click at [842, 146] on input "Filter Requests" at bounding box center [892, 158] width 100 height 25
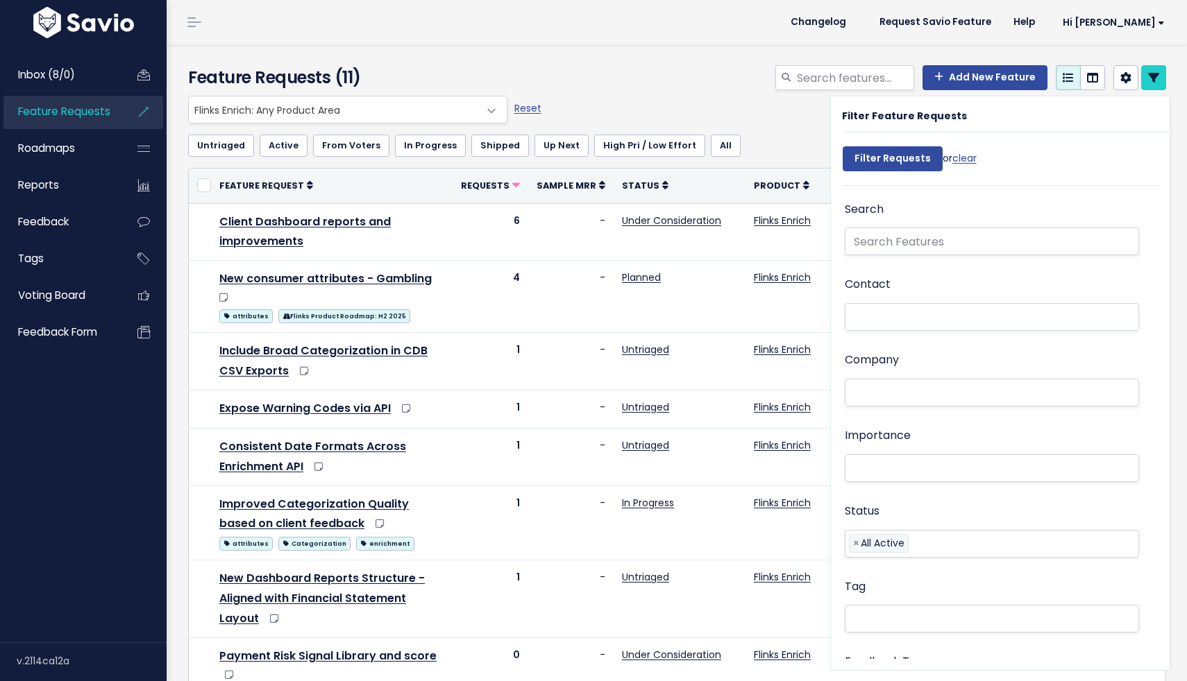
select select
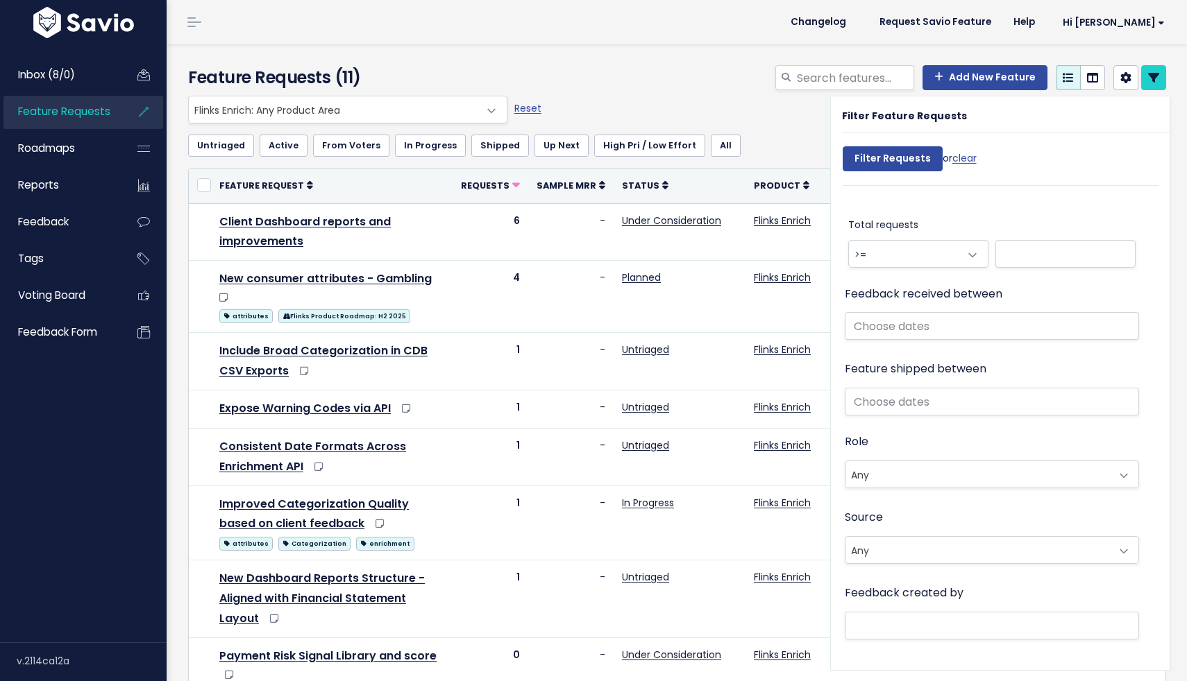
select select
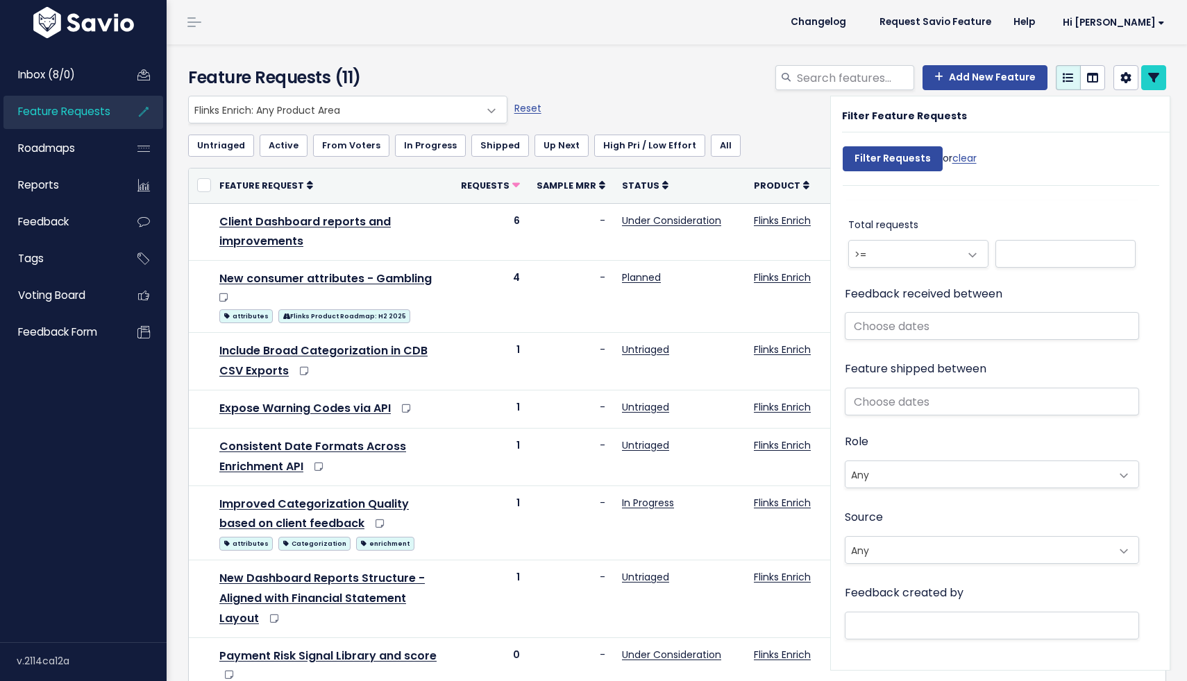
select select
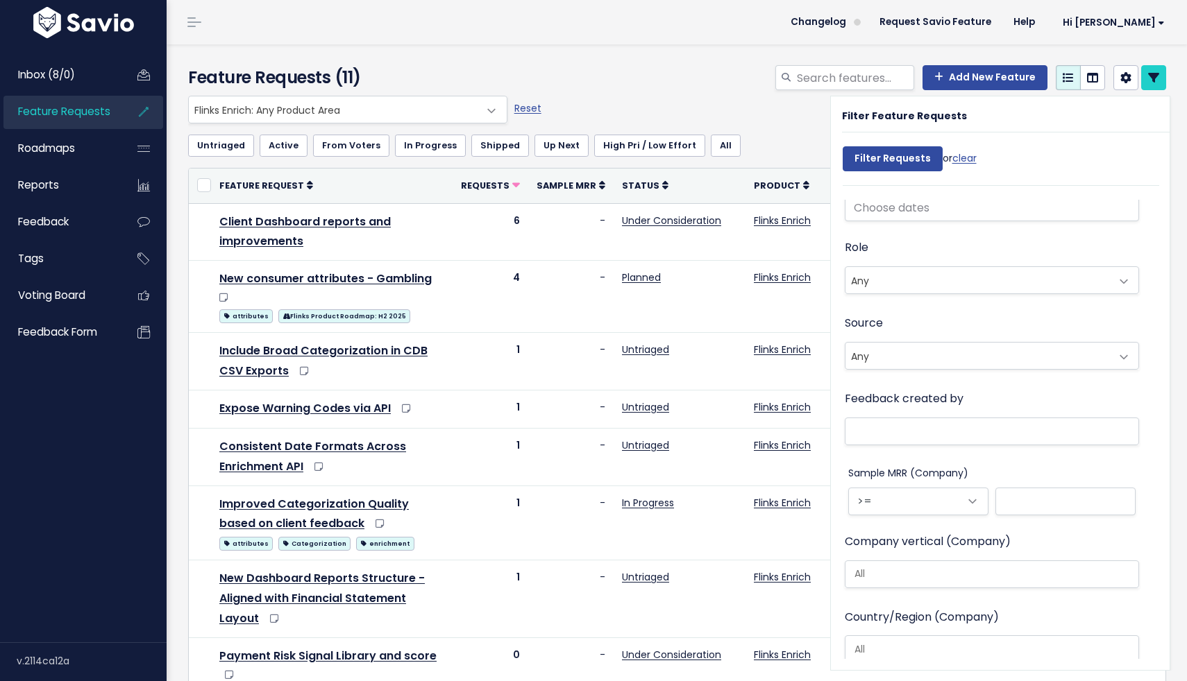
click at [728, 119] on div "Everything Any Product: Any Product Area Any Product: No Product Area No Produc…" at bounding box center [674, 110] width 978 height 28
click at [969, 159] on link "clear" at bounding box center [964, 158] width 24 height 14
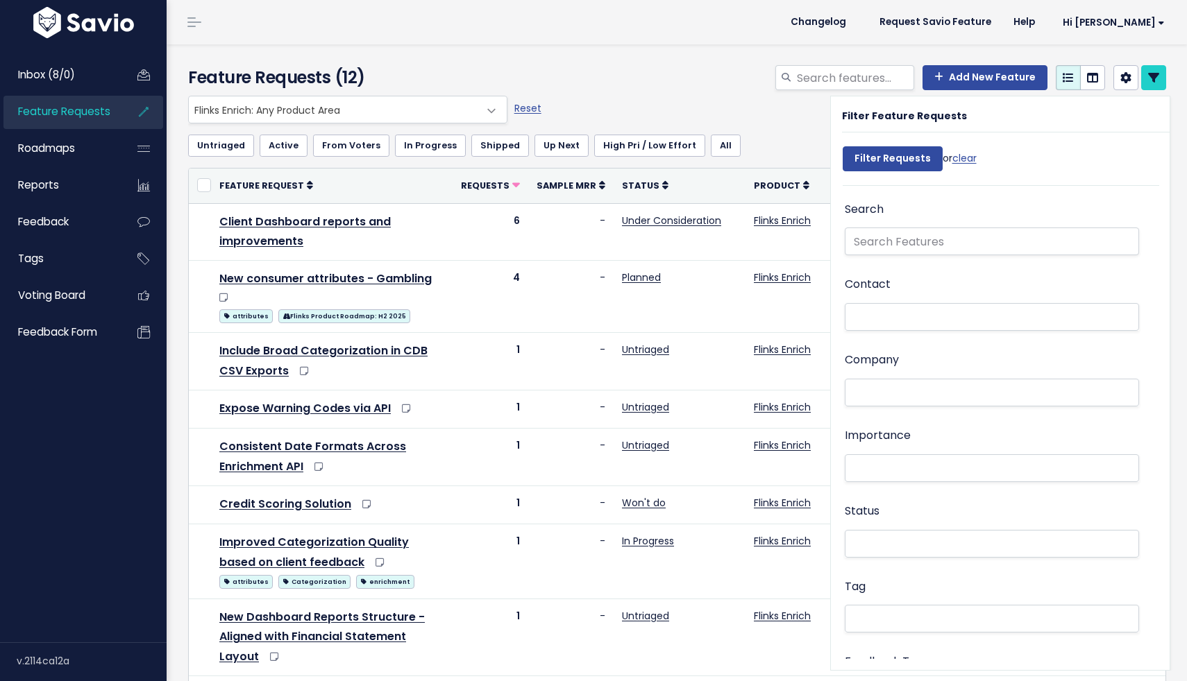
select select
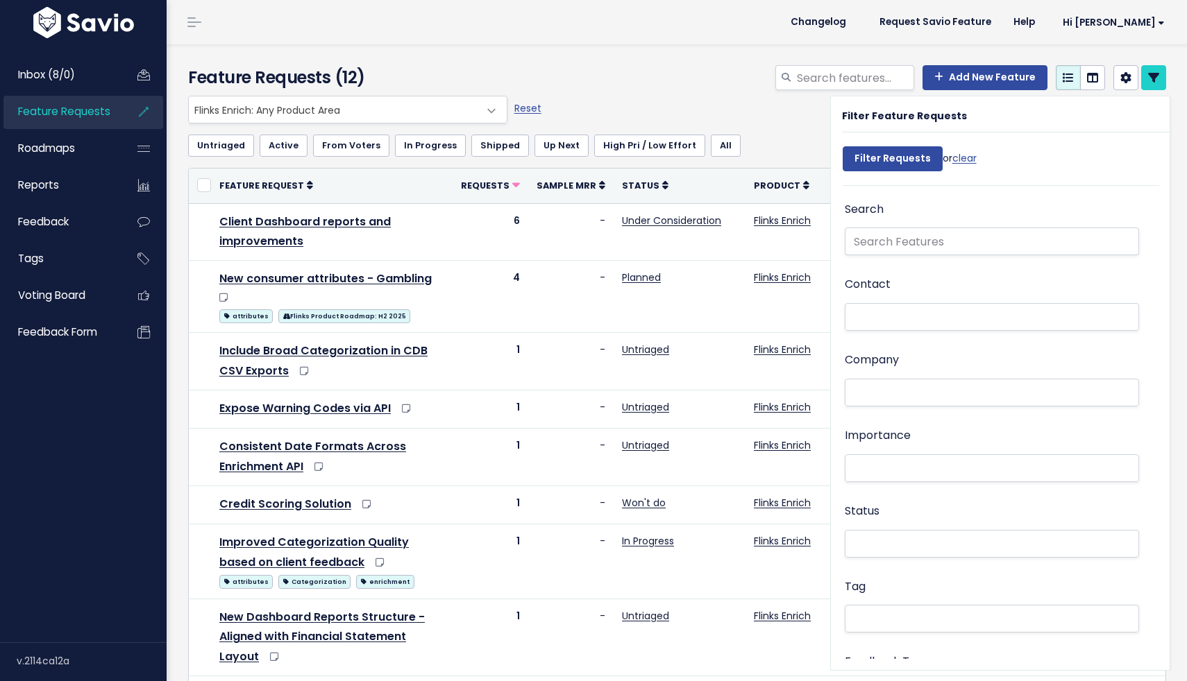
select select
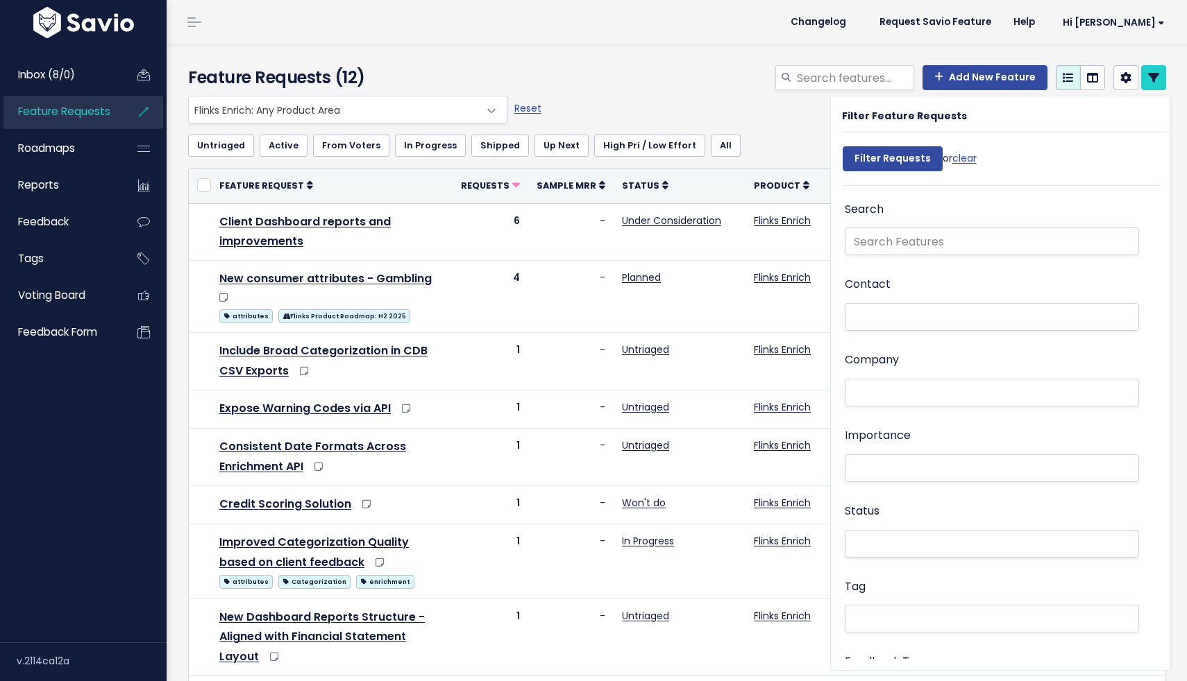
select select
click at [758, 112] on div "Everything Any Product: Any Product Area Any Product: No Product Area No Produc…" at bounding box center [674, 110] width 978 height 28
click at [736, 80] on div "Add New Feature" at bounding box center [844, 80] width 666 height 31
click at [751, 110] on div "Everything Any Product: Any Product Area Any Product: No Product Area No Produc…" at bounding box center [674, 110] width 978 height 28
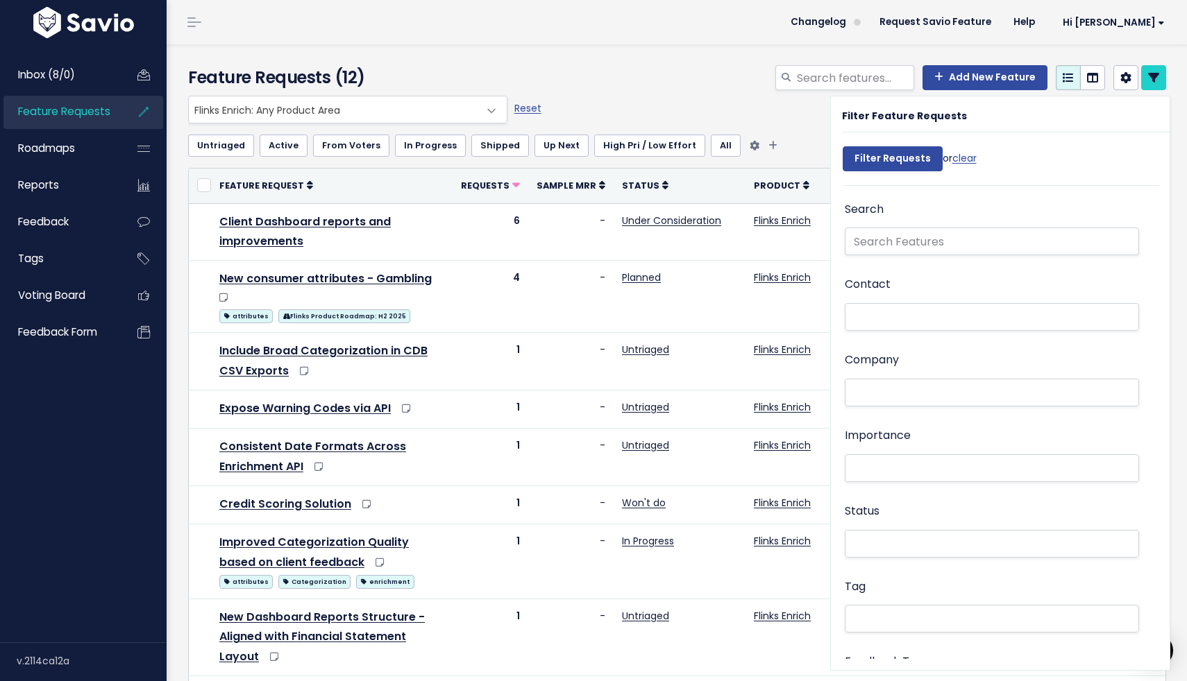
click at [759, 135] on ul "Untriaged Active From Voters In Progress Shipped Up Next High Pri / Low Effort …" at bounding box center [677, 146] width 978 height 22
click at [970, 160] on link "clear" at bounding box center [964, 158] width 24 height 14
select select
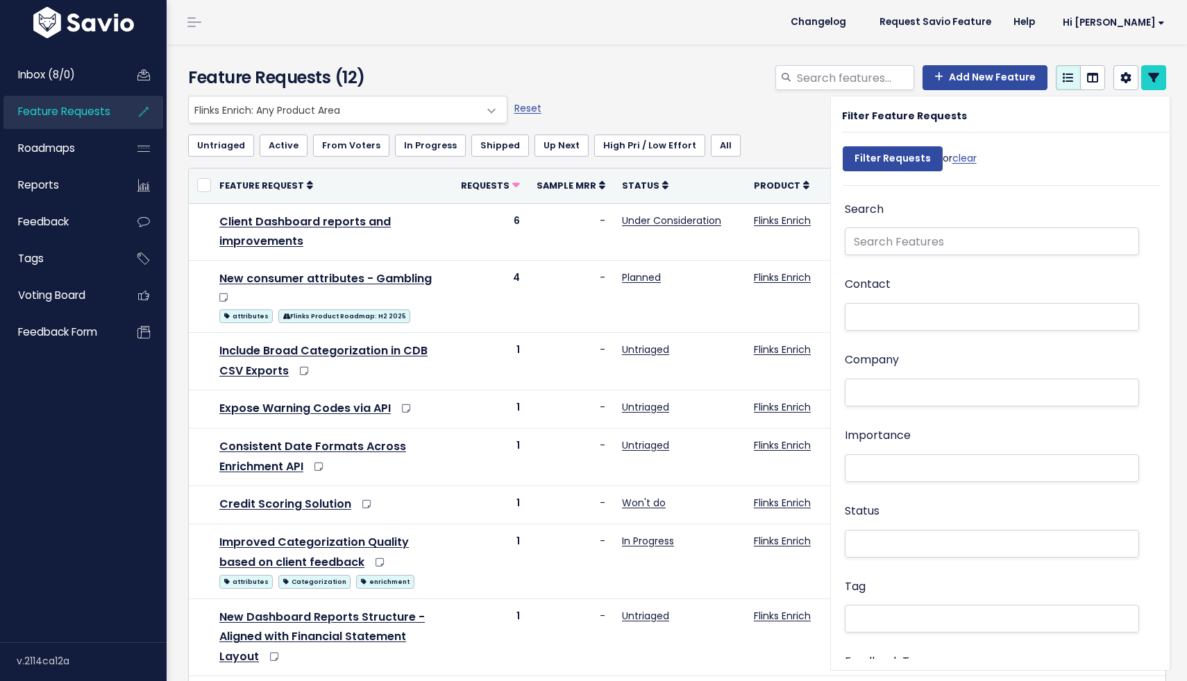
select select
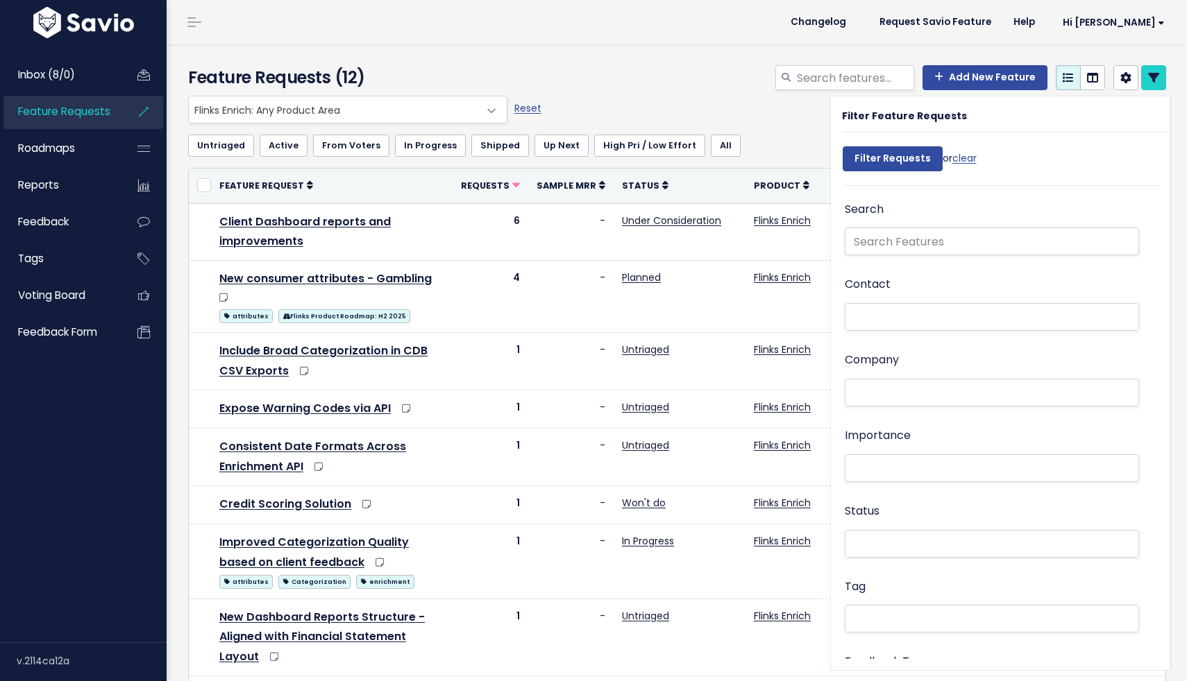
select select
click at [768, 113] on div "Everything Any Product: Any Product Area Any Product: No Product Area No Produc…" at bounding box center [674, 110] width 978 height 28
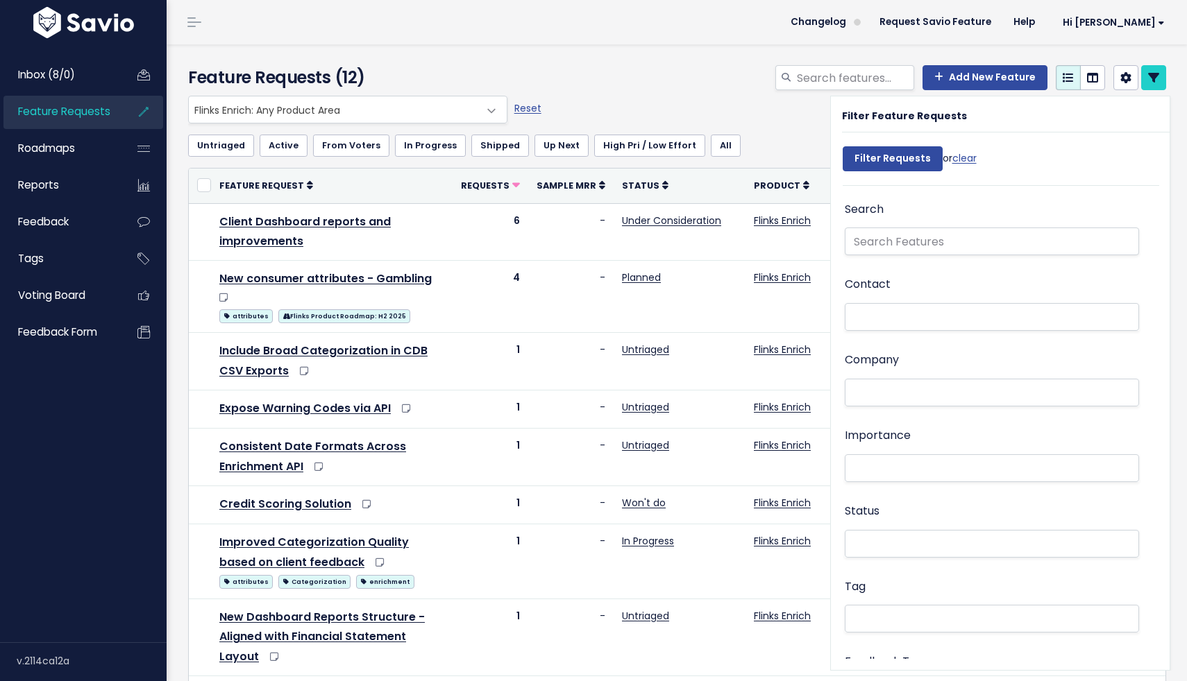
click at [632, 35] on header "Changelog Request Savio Feature Help Hi Hessam Vault Settings My Settings Integ…" at bounding box center [677, 22] width 1020 height 44
click at [657, 70] on div "Add New Feature" at bounding box center [844, 80] width 666 height 31
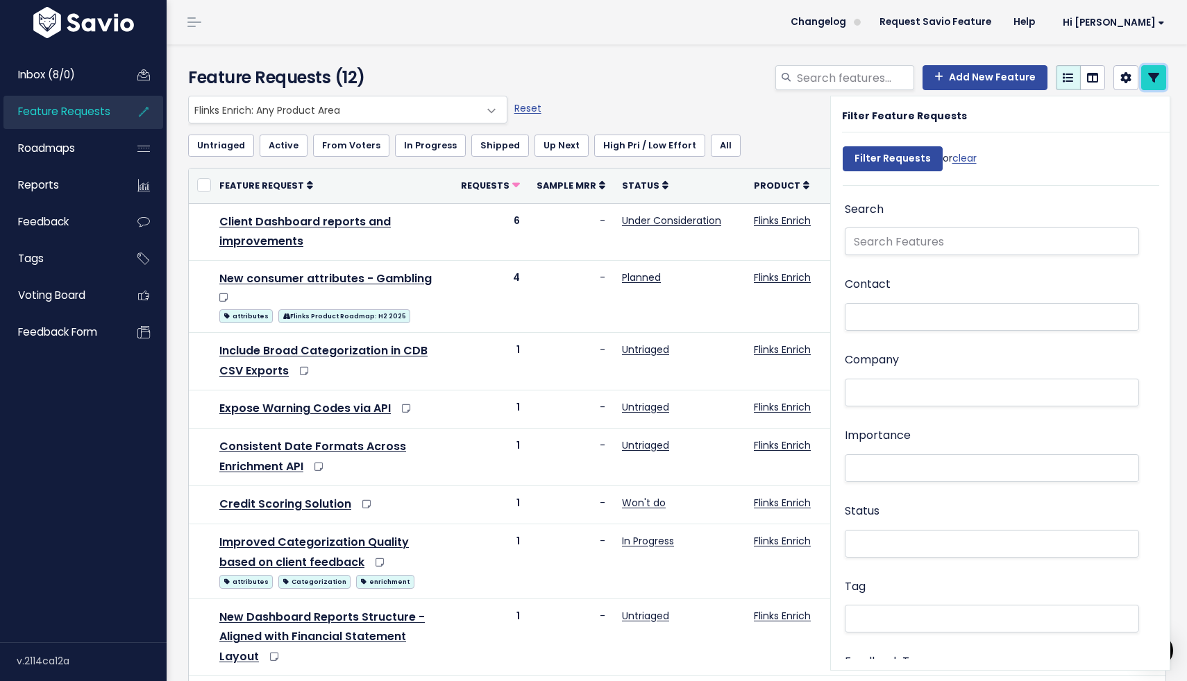
click at [1155, 84] on link at bounding box center [1153, 77] width 25 height 25
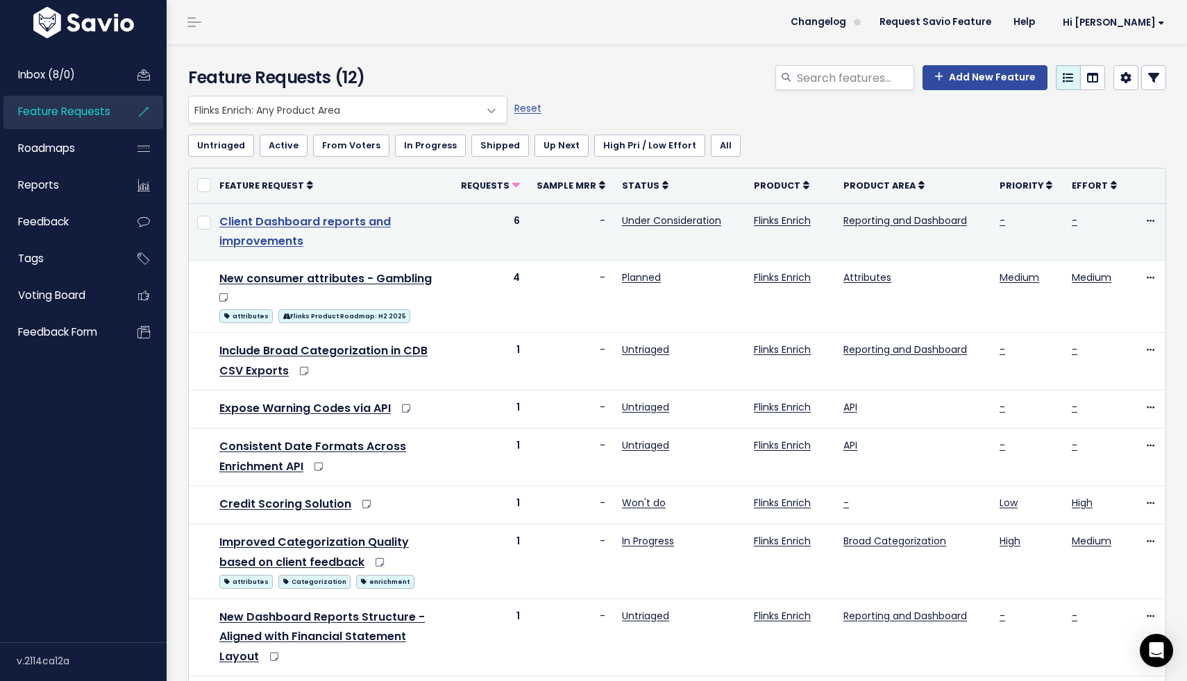
click at [341, 221] on link "Client Dashboard reports and improvements" at bounding box center [304, 232] width 171 height 36
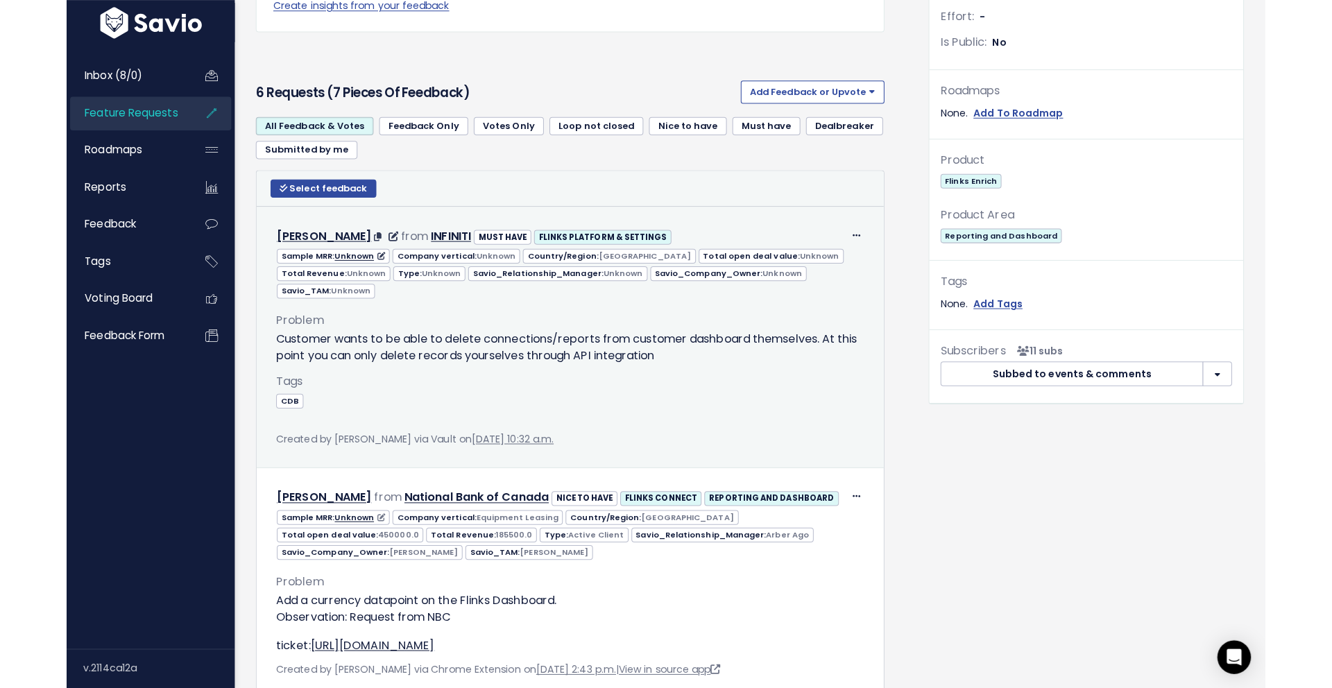
scroll to position [416, 0]
